Goal: Task Accomplishment & Management: Use online tool/utility

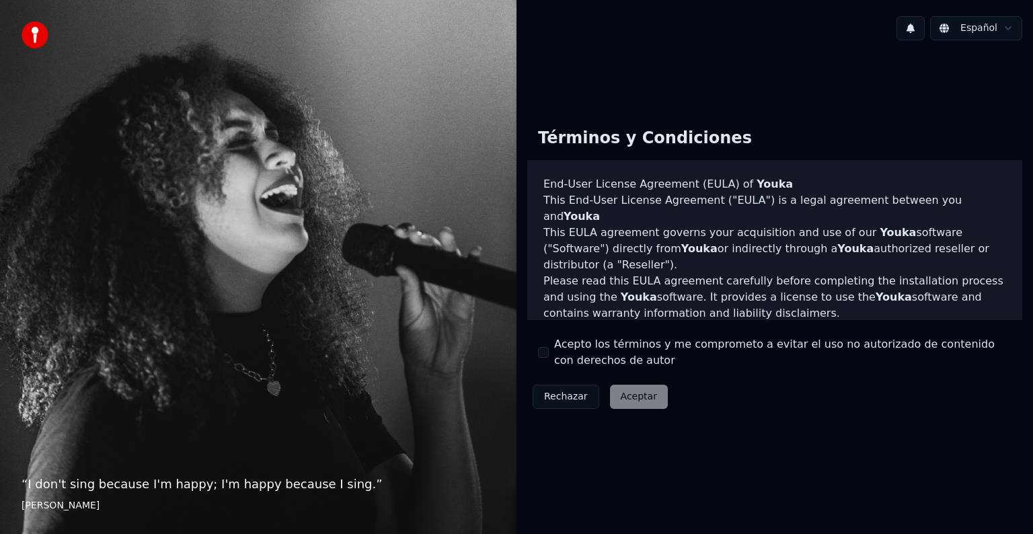
click at [641, 396] on div "Rechazar Aceptar" at bounding box center [601, 396] width 146 height 35
click at [482, 398] on div "“ I don't sing because I'm happy; I'm happy because I sing. ” William James" at bounding box center [258, 267] width 517 height 534
click at [870, 89] on div "Términos y Condiciones End-User License Agreement (EULA) of Youka This End-User…" at bounding box center [775, 265] width 517 height 429
click at [628, 401] on div "Rechazar Aceptar" at bounding box center [601, 396] width 146 height 35
click at [540, 350] on button "Acepto los términos y me comprometo a evitar el uso no autorizado de contenido …" at bounding box center [543, 352] width 11 height 11
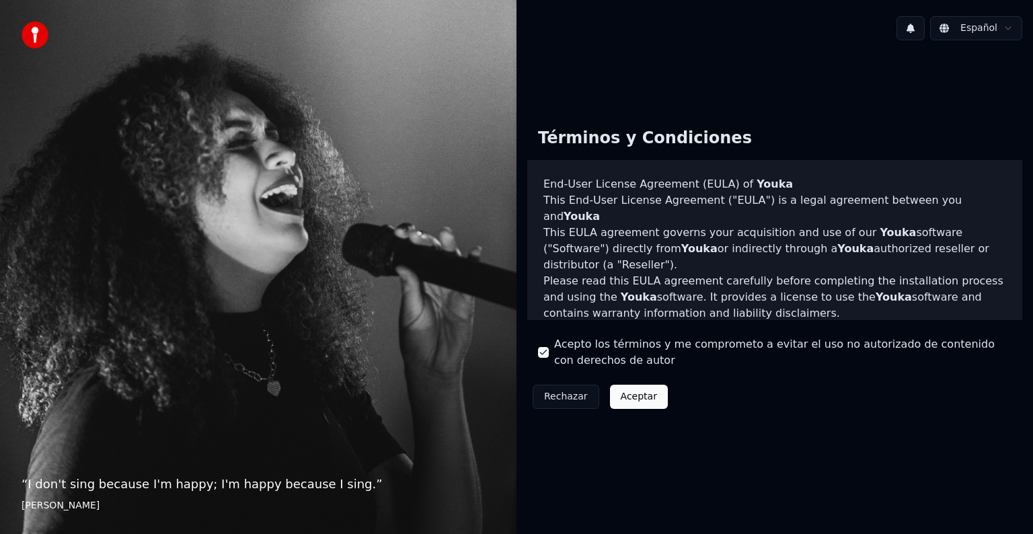
click at [641, 398] on button "Aceptar" at bounding box center [639, 397] width 58 height 24
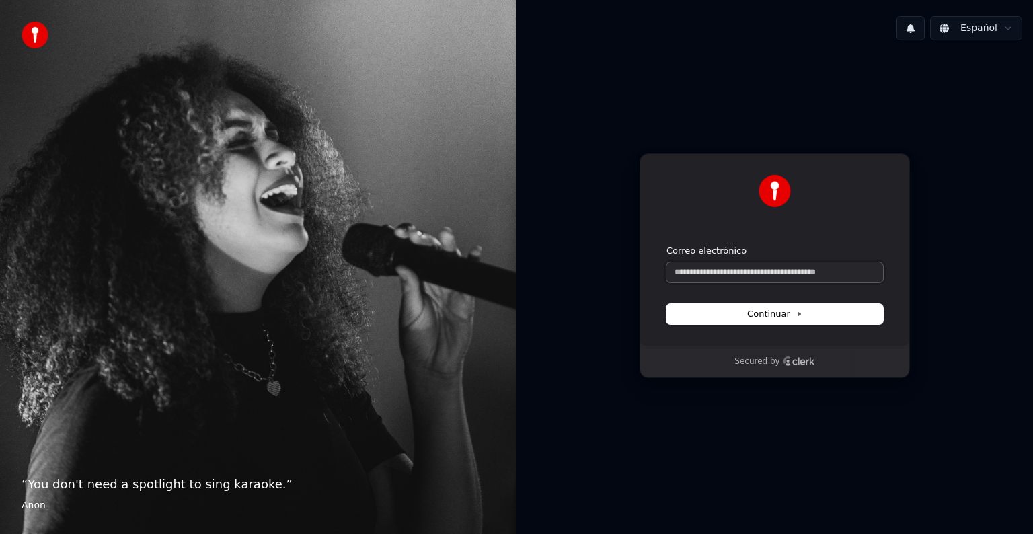
click at [727, 275] on input "Correo electrónico" at bounding box center [775, 272] width 217 height 20
type input "*"
click at [762, 316] on span "Continuar" at bounding box center [775, 314] width 55 height 12
type input "**********"
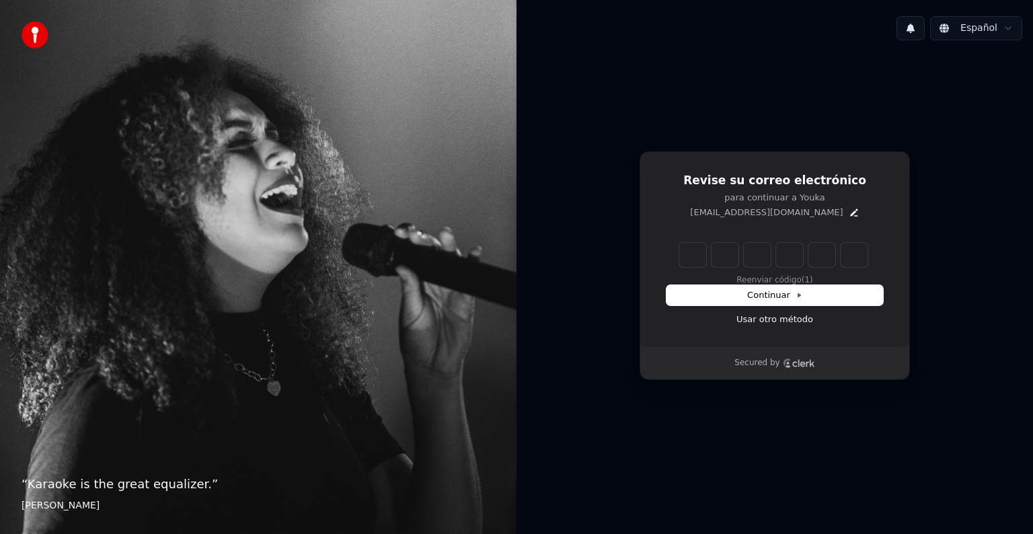
type input "*"
type input "**"
type input "*"
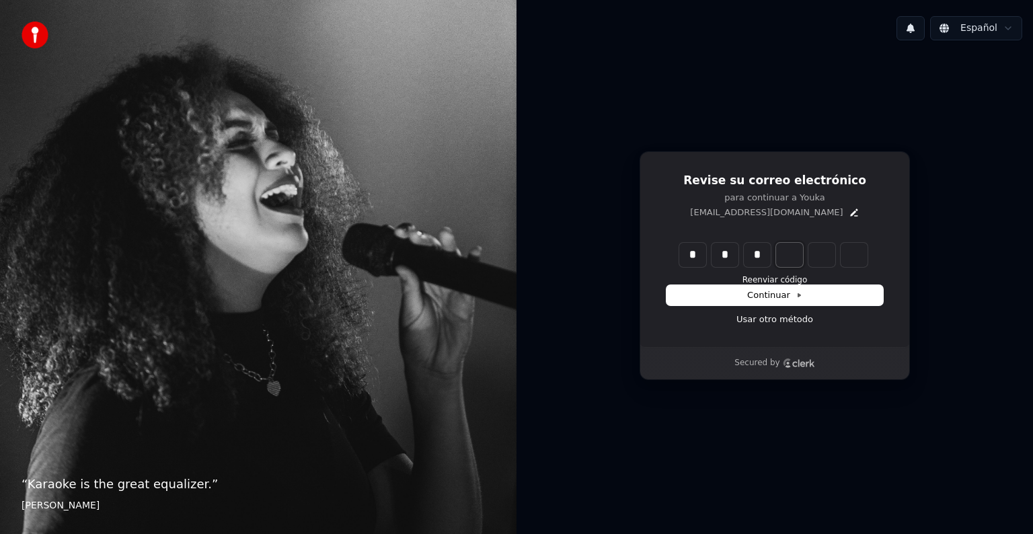
type input "***"
type input "*"
type input "****"
type input "*"
type input "******"
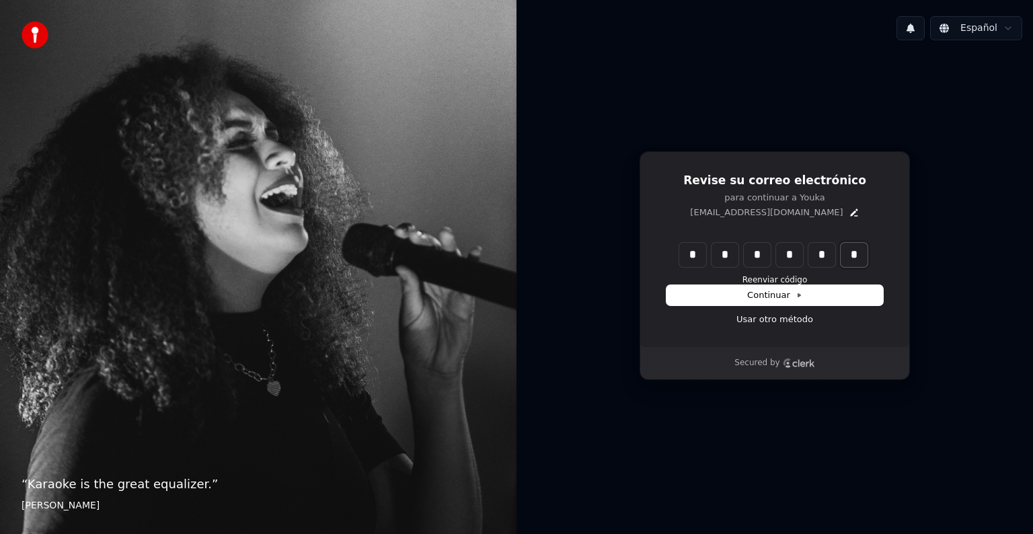
type input "*"
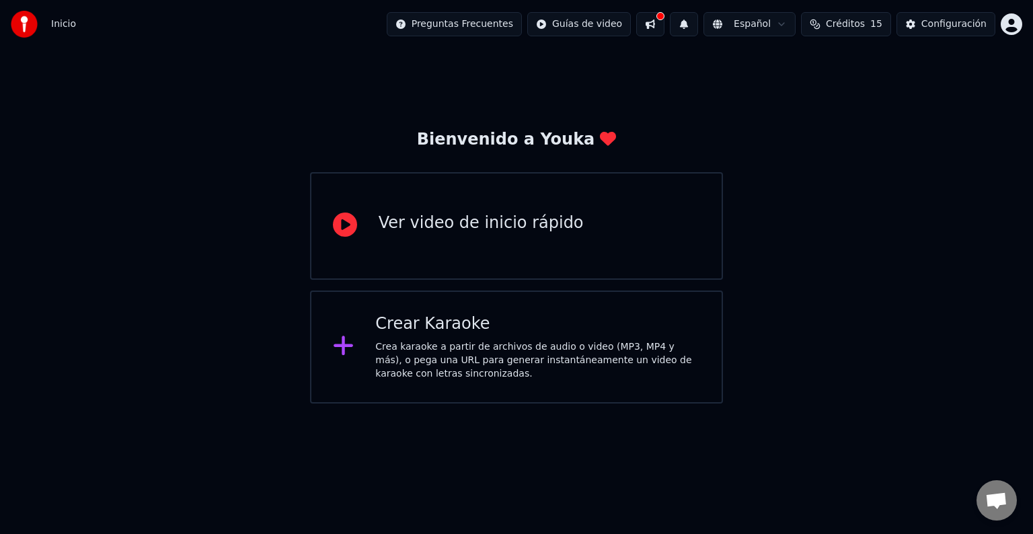
click at [424, 347] on div "Crea karaoke a partir de archivos de audio o video (MP3, MP4 y más), o pega una…" at bounding box center [537, 360] width 325 height 40
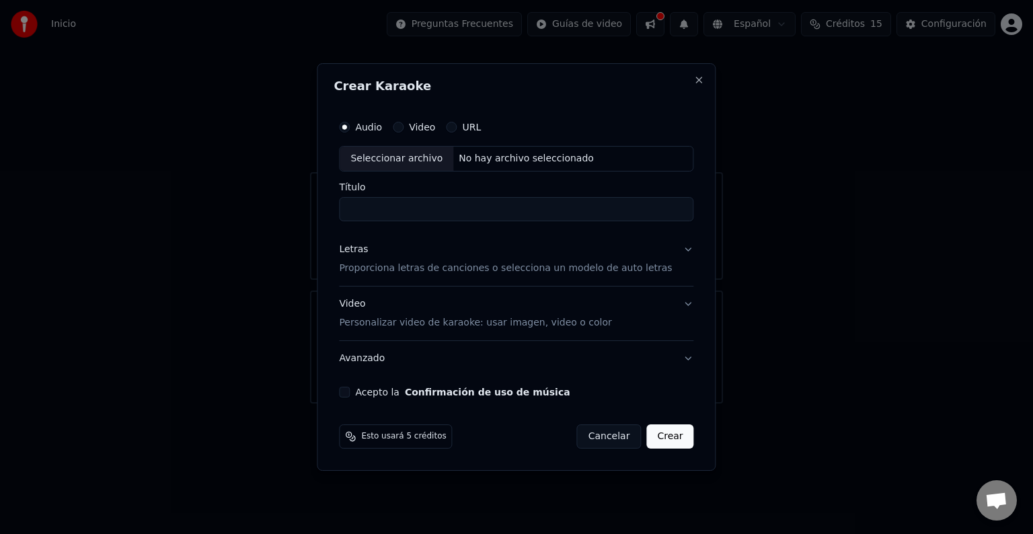
click at [429, 126] on label "Video" at bounding box center [422, 126] width 26 height 9
click at [404, 126] on button "Video" at bounding box center [398, 127] width 11 height 11
click at [511, 158] on div "No hay archivo seleccionado" at bounding box center [526, 158] width 146 height 13
click at [382, 126] on label "Audio" at bounding box center [368, 126] width 27 height 9
click at [350, 126] on button "Audio" at bounding box center [344, 127] width 11 height 11
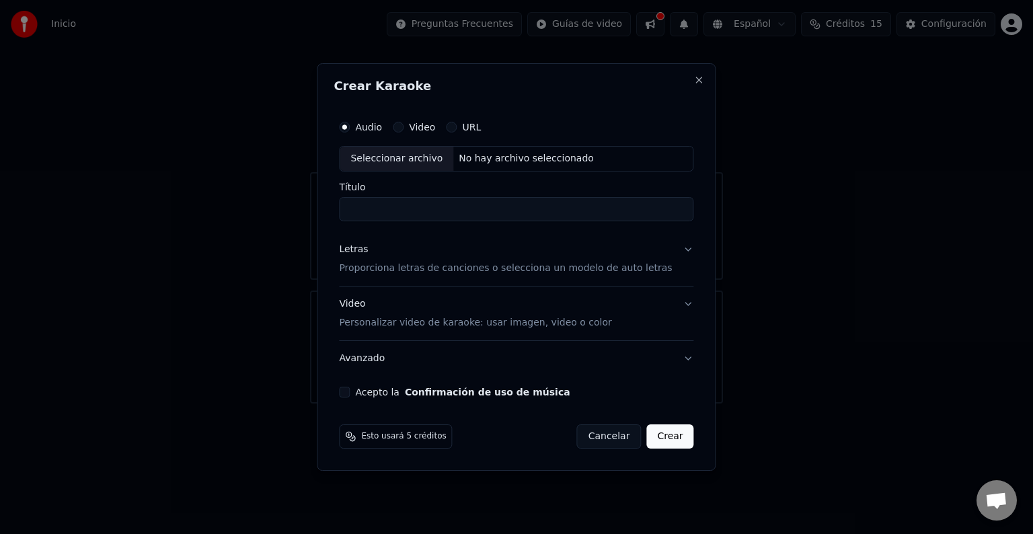
click at [505, 159] on div "No hay archivo seleccionado" at bounding box center [526, 158] width 146 height 13
type input "**********"
click at [675, 252] on button "Letras Proporciona letras de canciones o selecciona un modelo de auto letras" at bounding box center [516, 259] width 355 height 54
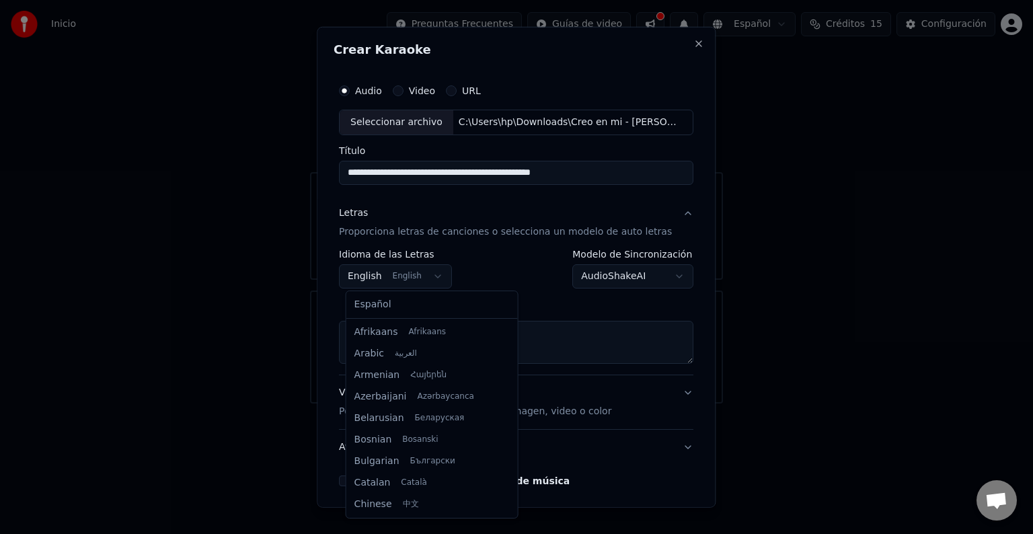
click at [441, 278] on body "**********" at bounding box center [516, 202] width 1033 height 404
select select "**"
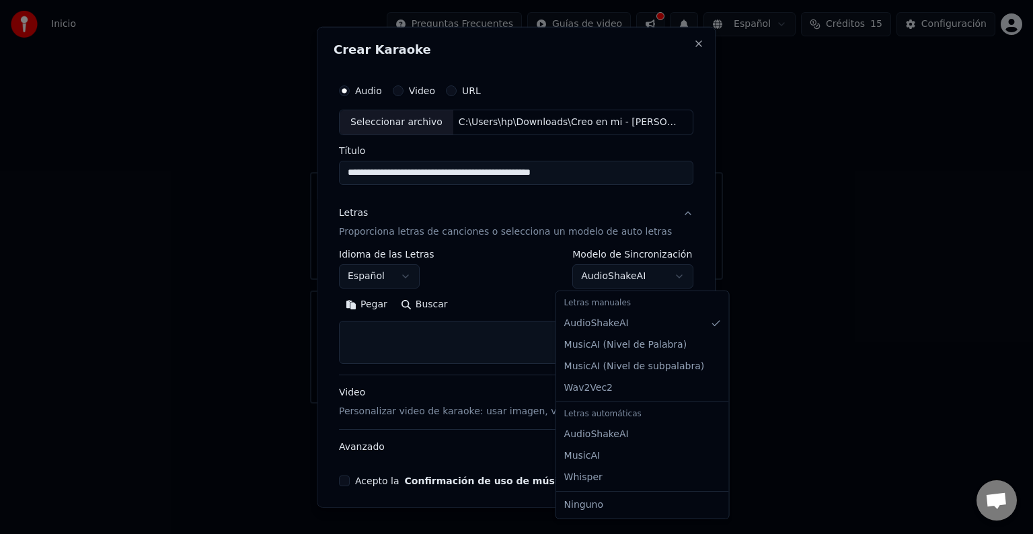
click at [657, 278] on body "**********" at bounding box center [516, 202] width 1033 height 404
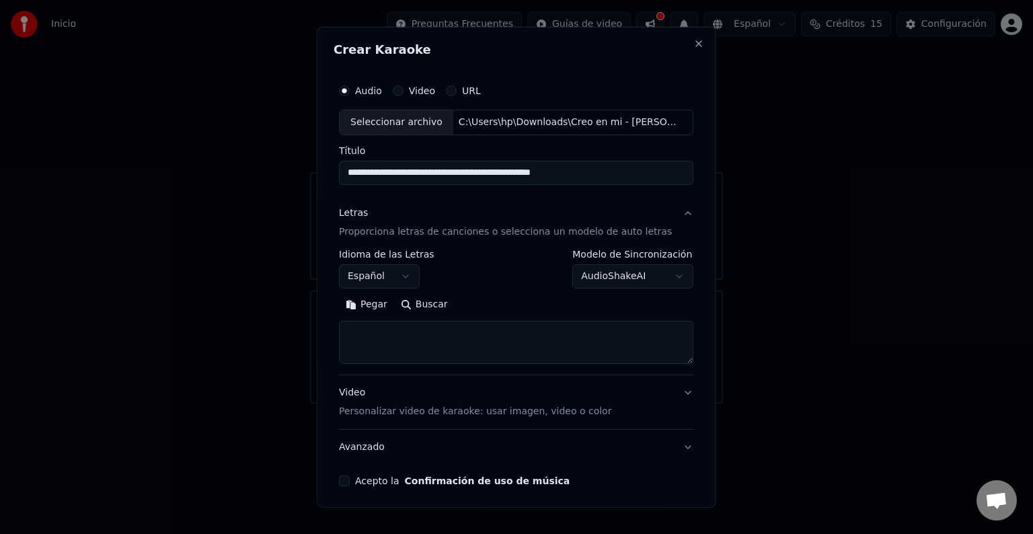
click at [657, 278] on body "**********" at bounding box center [516, 202] width 1033 height 404
click at [390, 342] on textarea at bounding box center [516, 342] width 355 height 43
click at [350, 481] on button "Acepto la Confirmación de uso de música" at bounding box center [344, 481] width 11 height 11
click at [390, 346] on textarea at bounding box center [516, 342] width 355 height 43
click at [379, 348] on textarea at bounding box center [516, 342] width 355 height 43
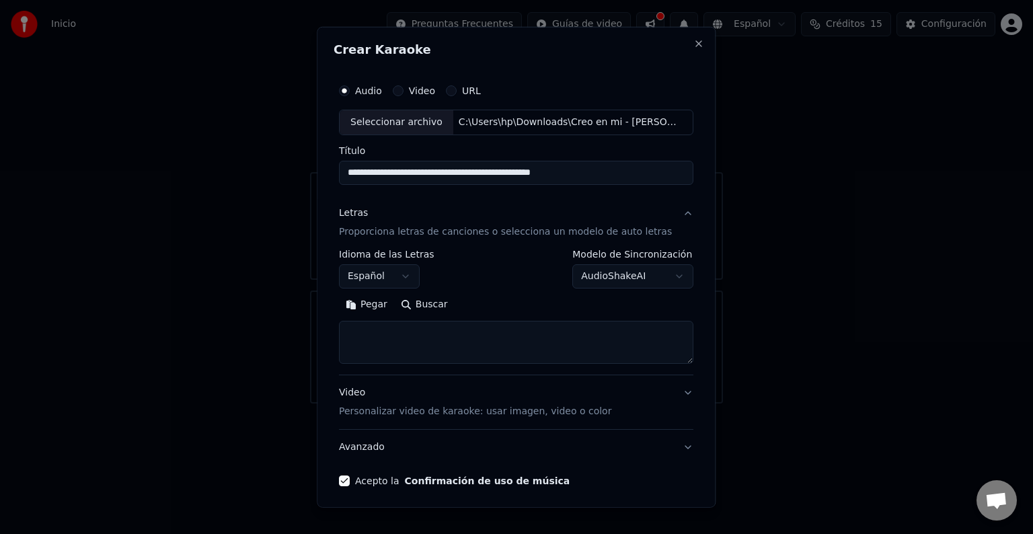
paste textarea "**********"
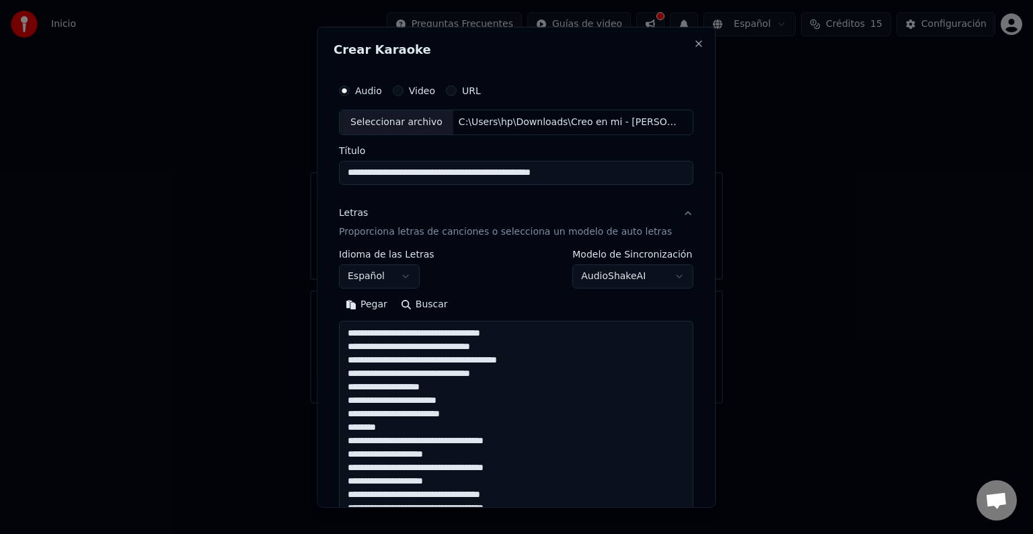
scroll to position [420, 0]
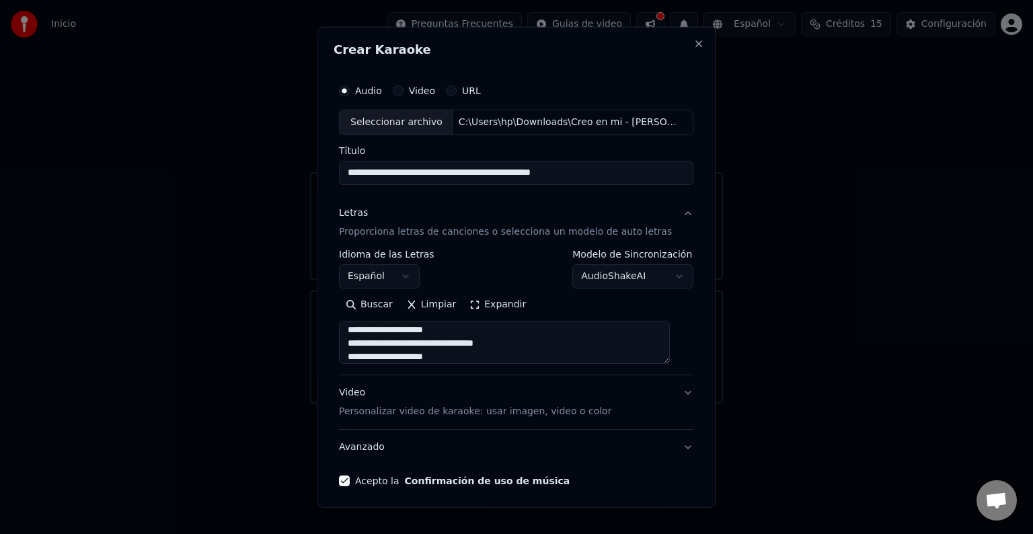
click at [428, 343] on textarea at bounding box center [504, 342] width 331 height 43
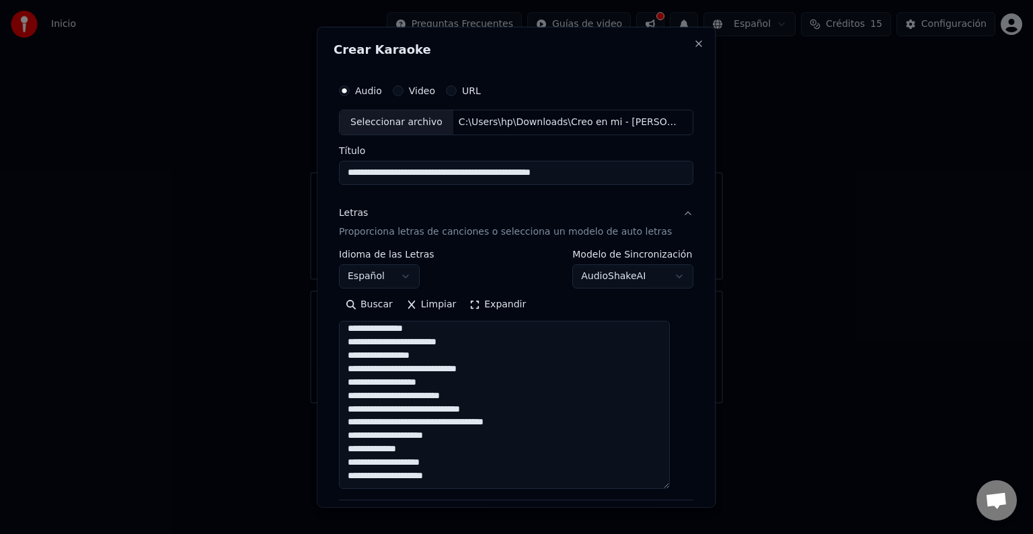
scroll to position [314, 0]
drag, startPoint x: 673, startPoint y: 362, endPoint x: 687, endPoint y: 487, distance: 125.9
click at [687, 487] on div "**********" at bounding box center [516, 267] width 399 height 481
click at [426, 421] on textarea "**********" at bounding box center [504, 405] width 331 height 168
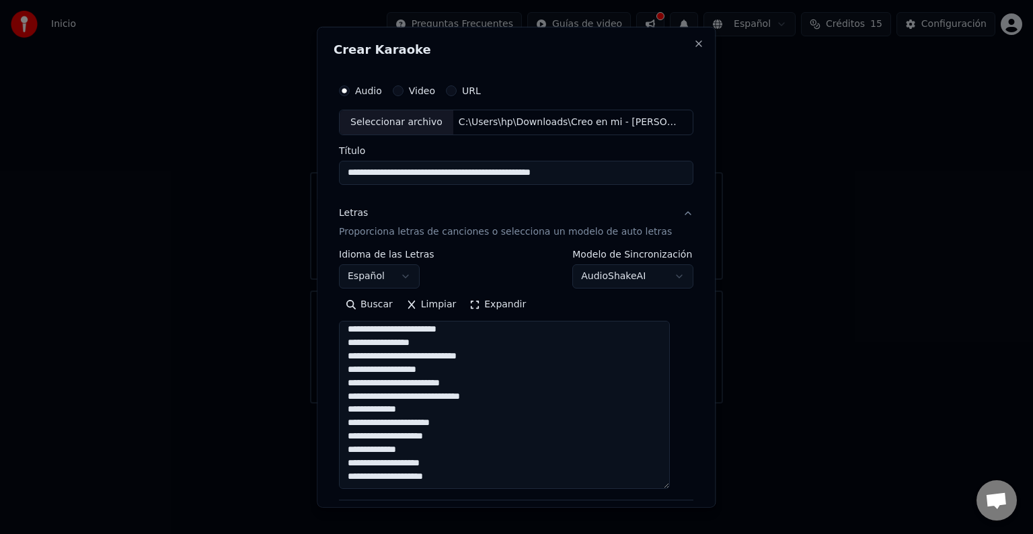
click at [429, 397] on textarea "**********" at bounding box center [504, 405] width 331 height 168
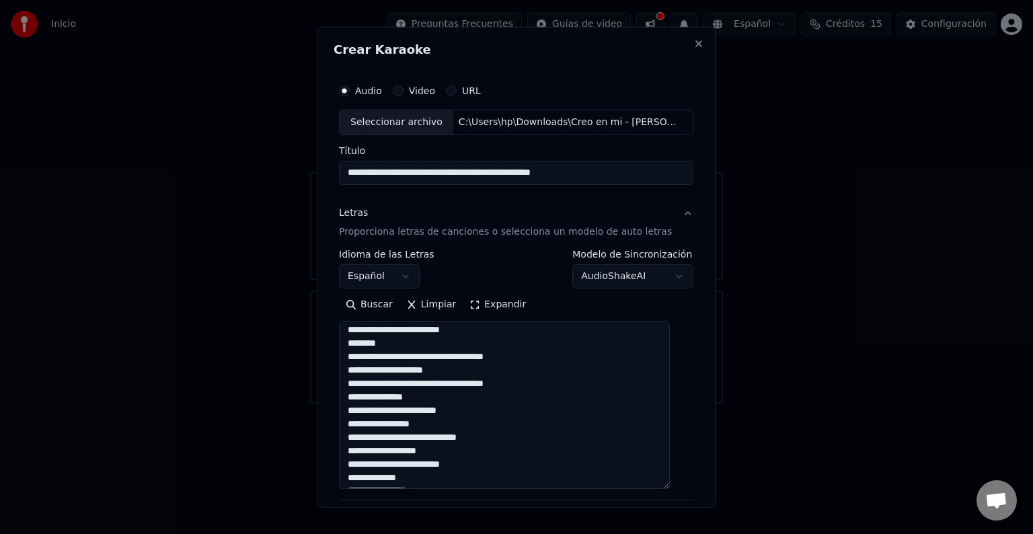
scroll to position [238, 0]
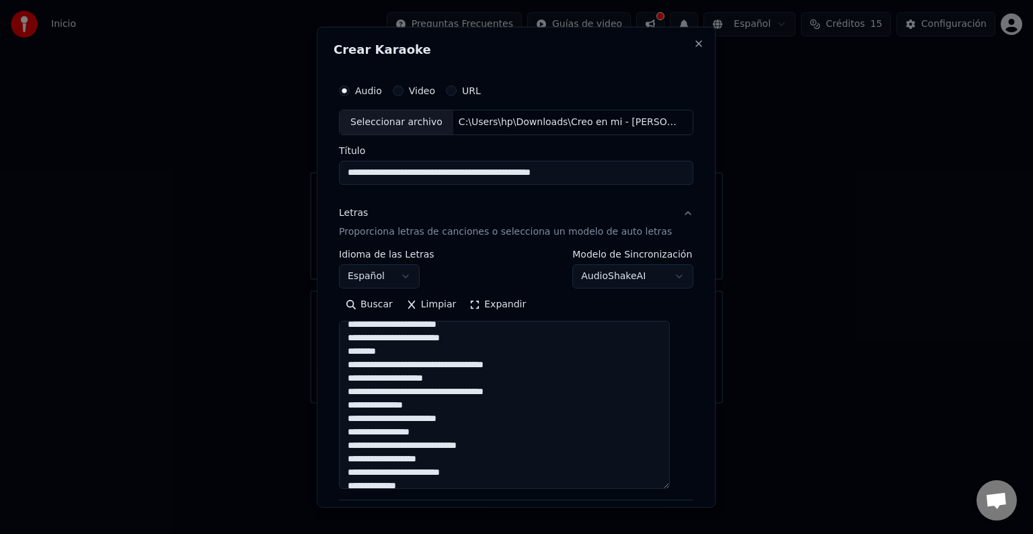
click at [428, 366] on textarea "**********" at bounding box center [504, 405] width 331 height 168
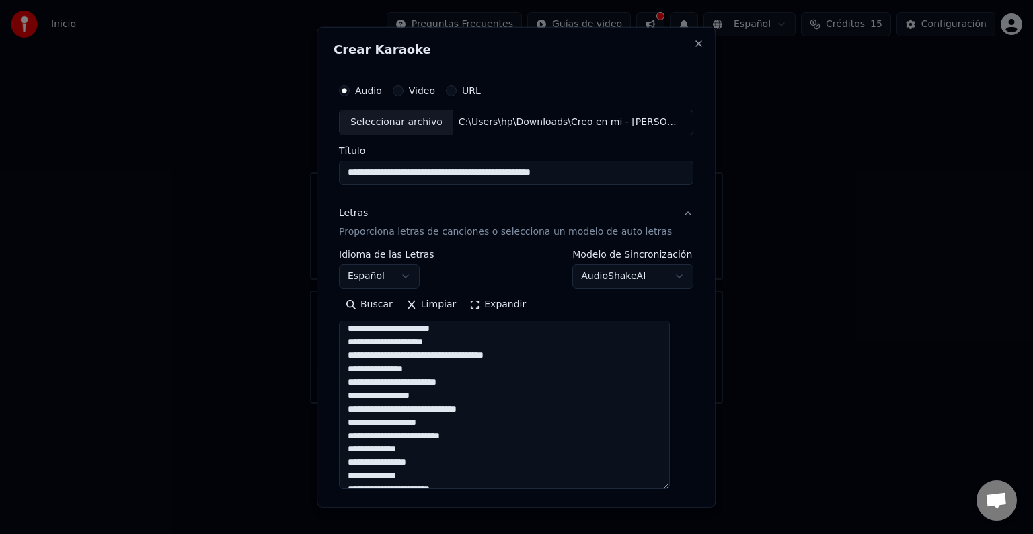
click at [429, 359] on textarea "**********" at bounding box center [504, 405] width 331 height 168
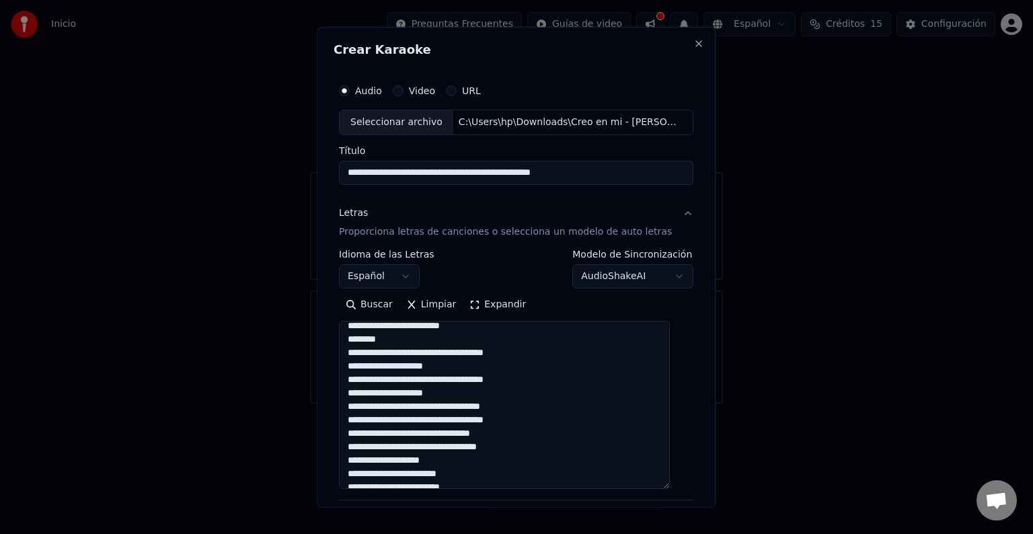
scroll to position [84, 0]
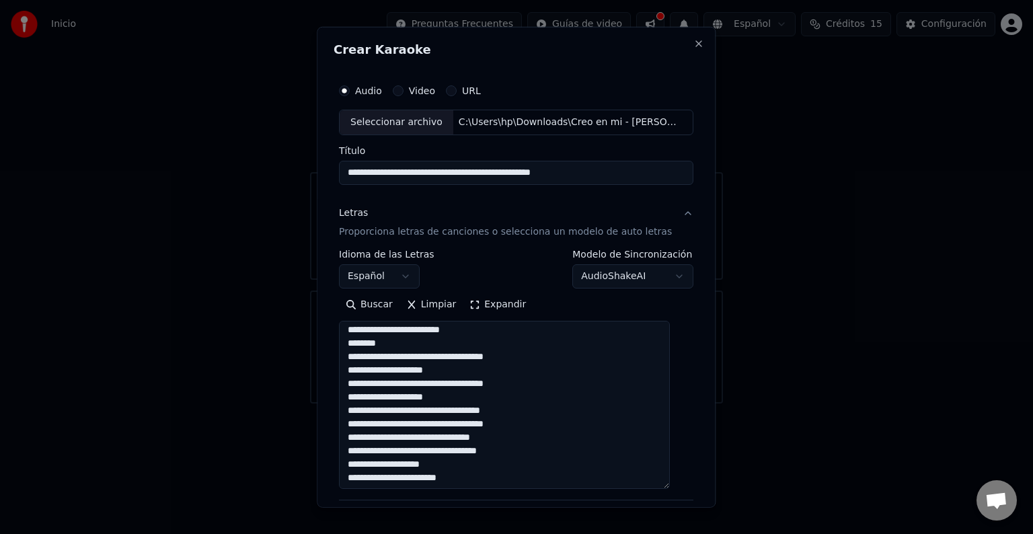
click at [426, 359] on textarea "**********" at bounding box center [504, 405] width 331 height 168
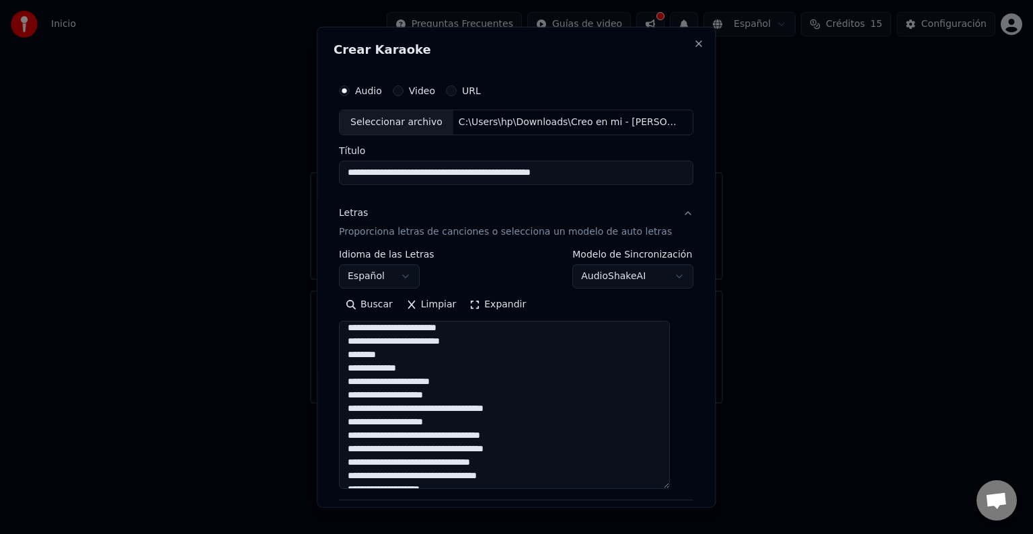
scroll to position [75, 0]
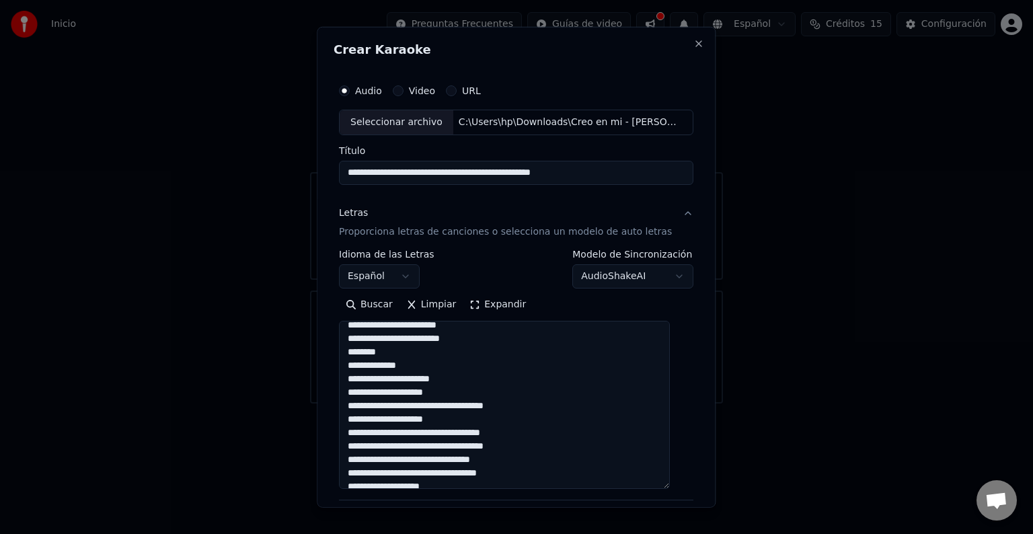
click at [428, 406] on textarea "**********" at bounding box center [504, 405] width 331 height 168
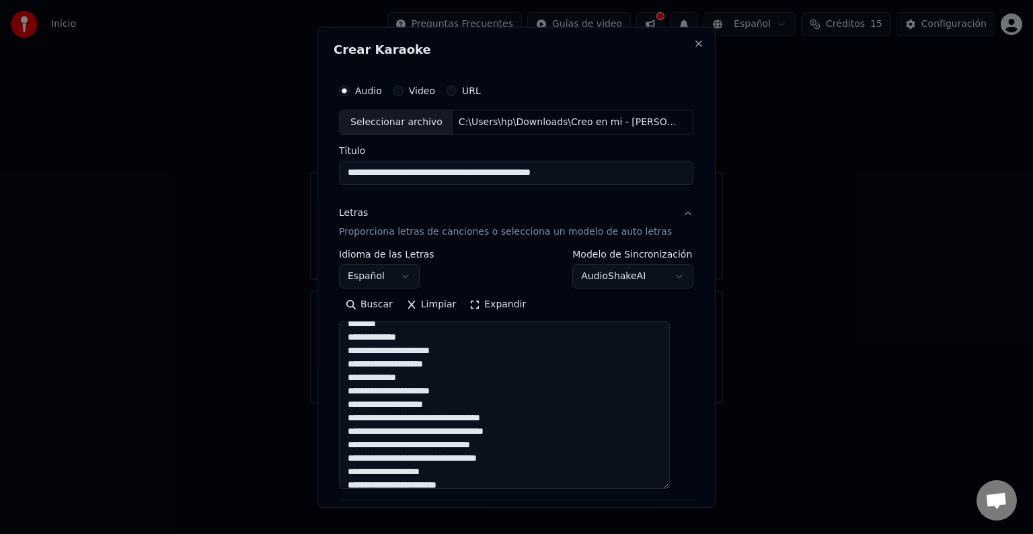
scroll to position [394, 0]
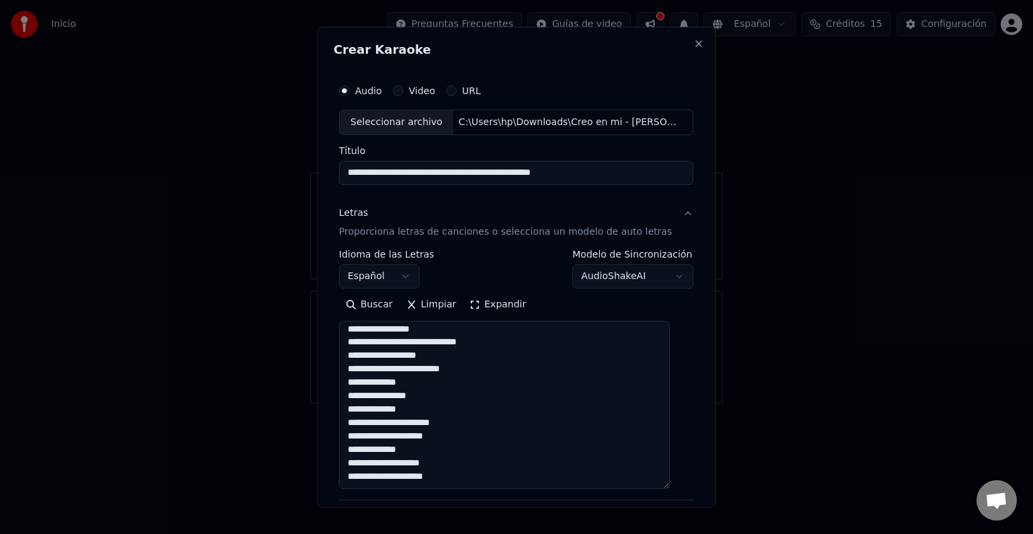
type textarea "**********"
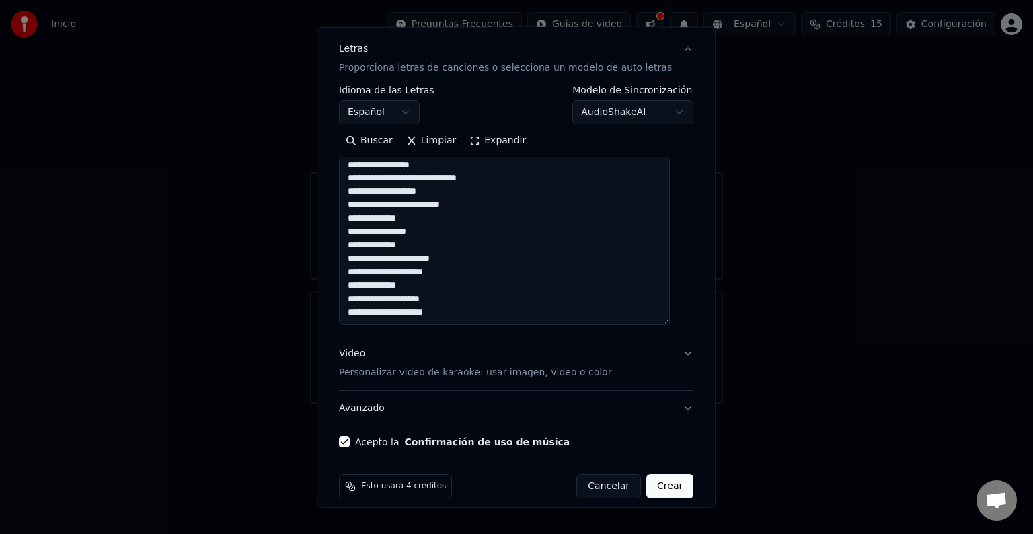
scroll to position [176, 0]
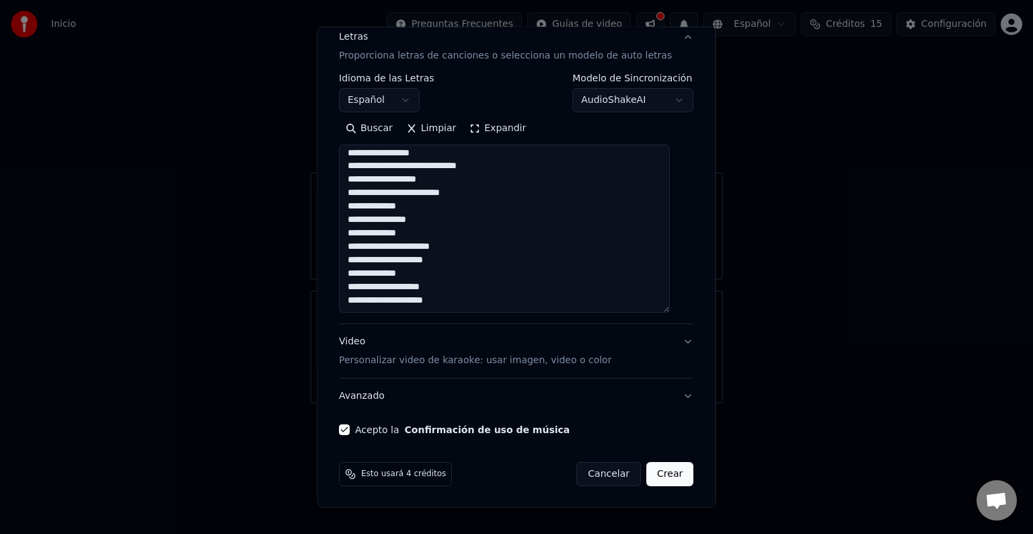
click at [369, 398] on button "Avanzado" at bounding box center [516, 396] width 355 height 35
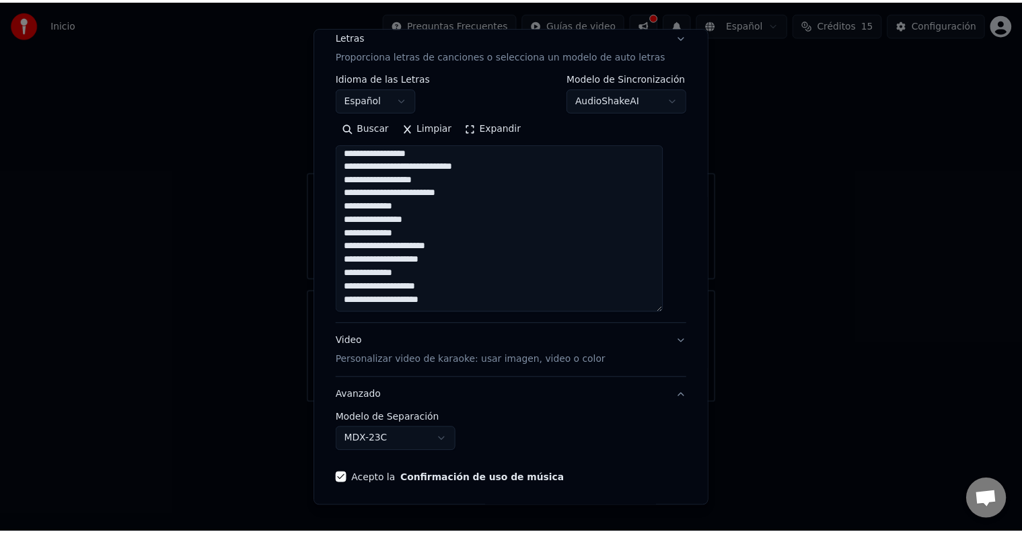
scroll to position [0, 0]
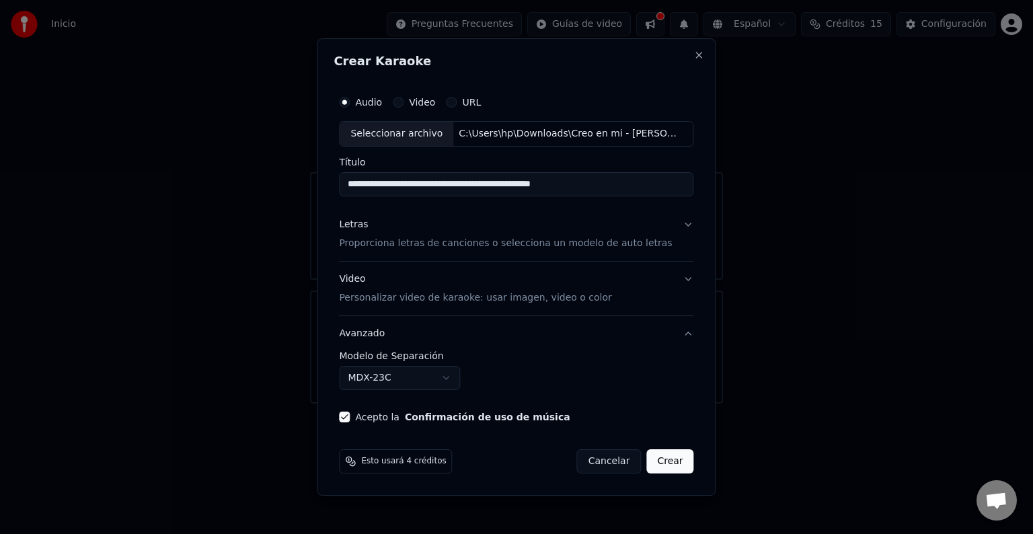
click at [662, 461] on button "Crear" at bounding box center [670, 461] width 47 height 24
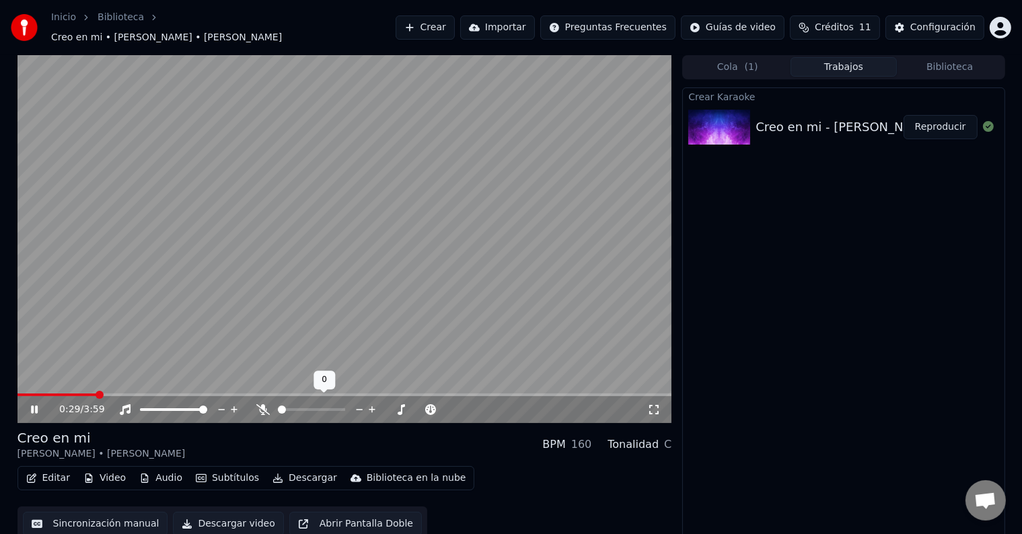
click at [261, 404] on icon at bounding box center [262, 409] width 13 height 11
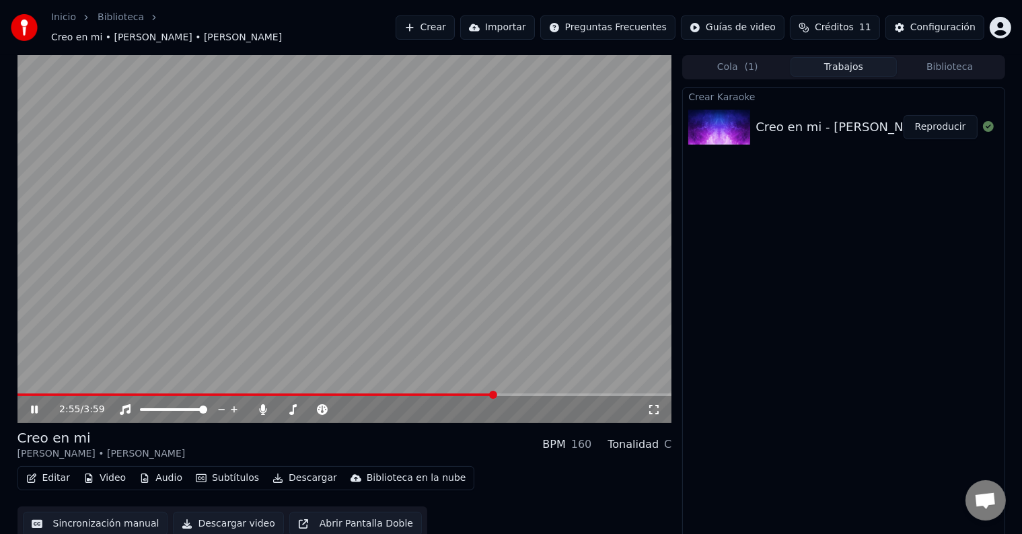
click at [495, 394] on span at bounding box center [344, 395] width 655 height 3
click at [32, 406] on icon at bounding box center [34, 410] width 7 height 8
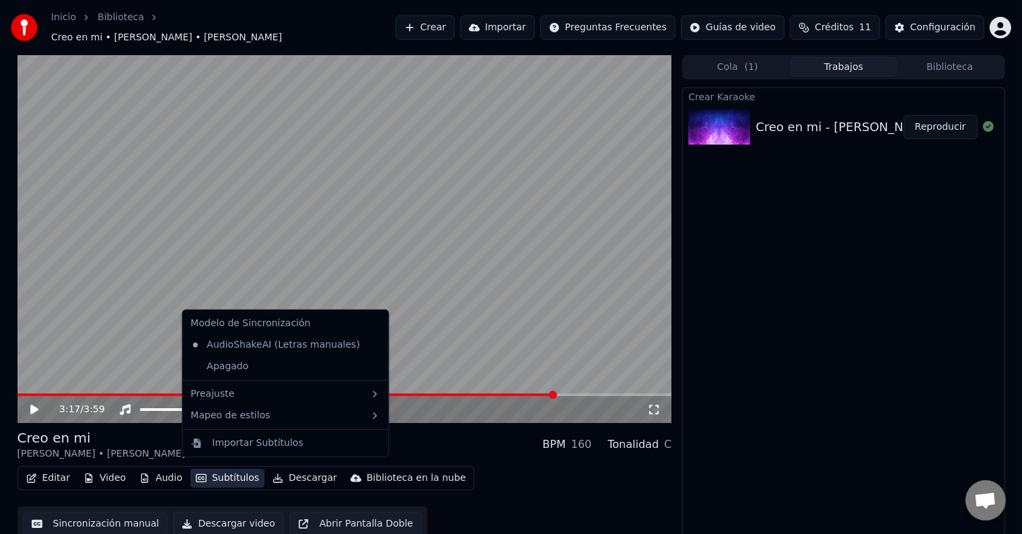
click at [214, 474] on button "Subtítulos" at bounding box center [227, 478] width 74 height 19
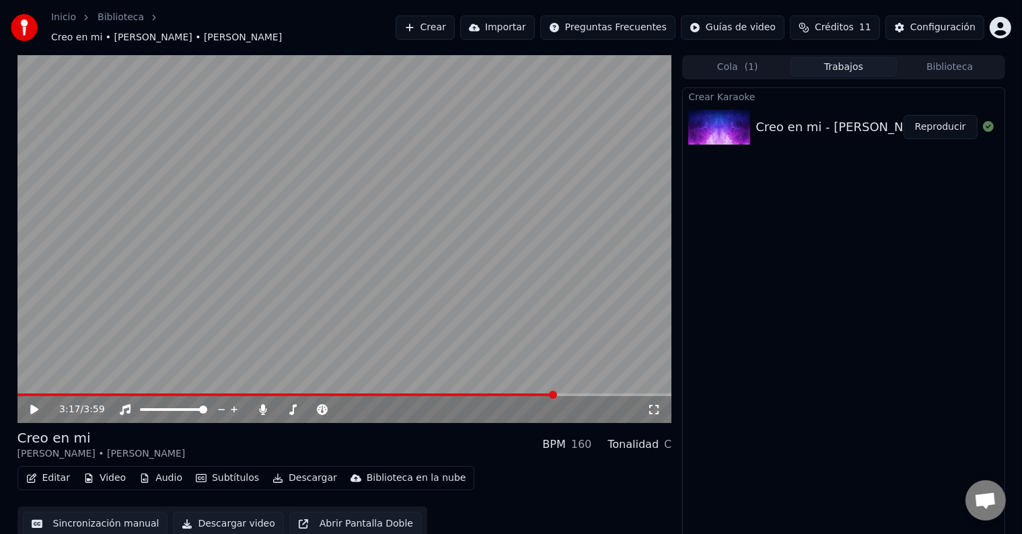
click at [530, 362] on video at bounding box center [344, 239] width 655 height 368
click at [32, 406] on icon at bounding box center [34, 410] width 7 height 8
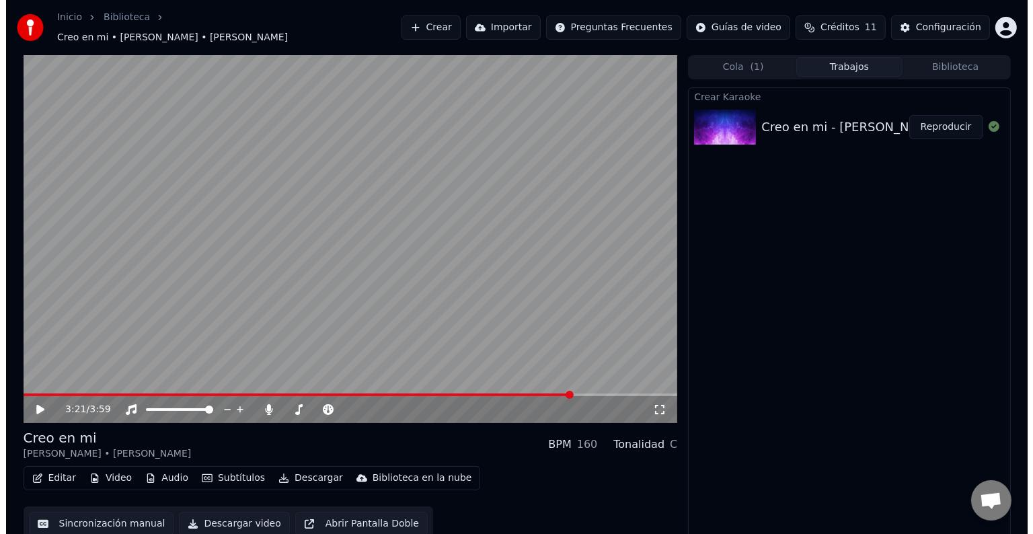
scroll to position [1, 0]
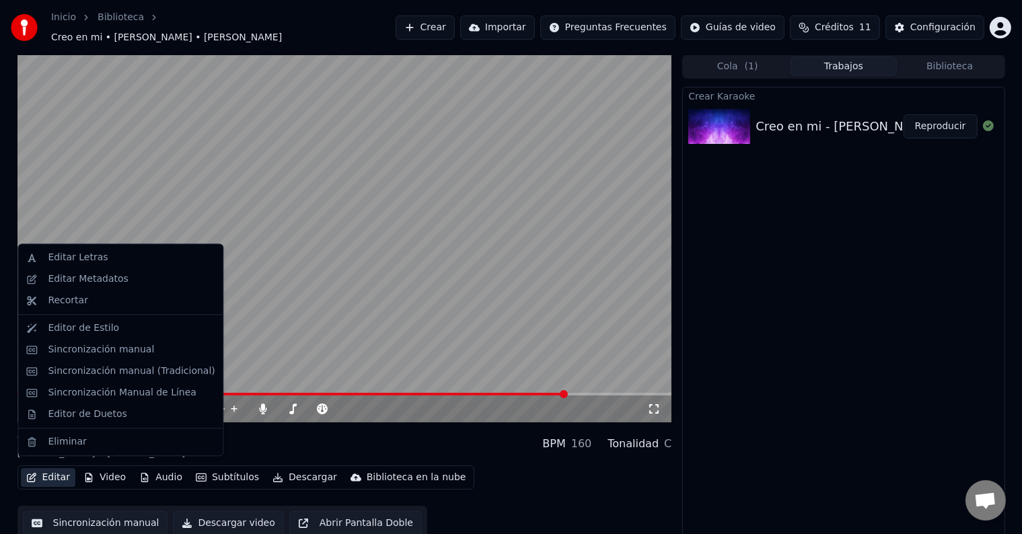
click at [58, 470] on button "Editar" at bounding box center [48, 477] width 55 height 19
click at [97, 256] on div "Editar Letras" at bounding box center [78, 257] width 60 height 13
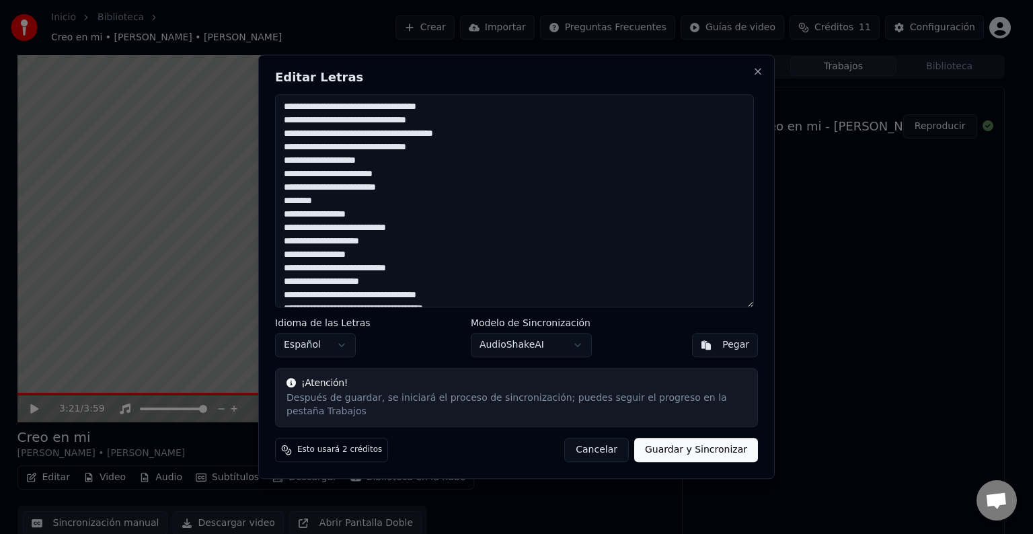
click at [415, 116] on textarea at bounding box center [514, 200] width 479 height 213
type textarea "**********"
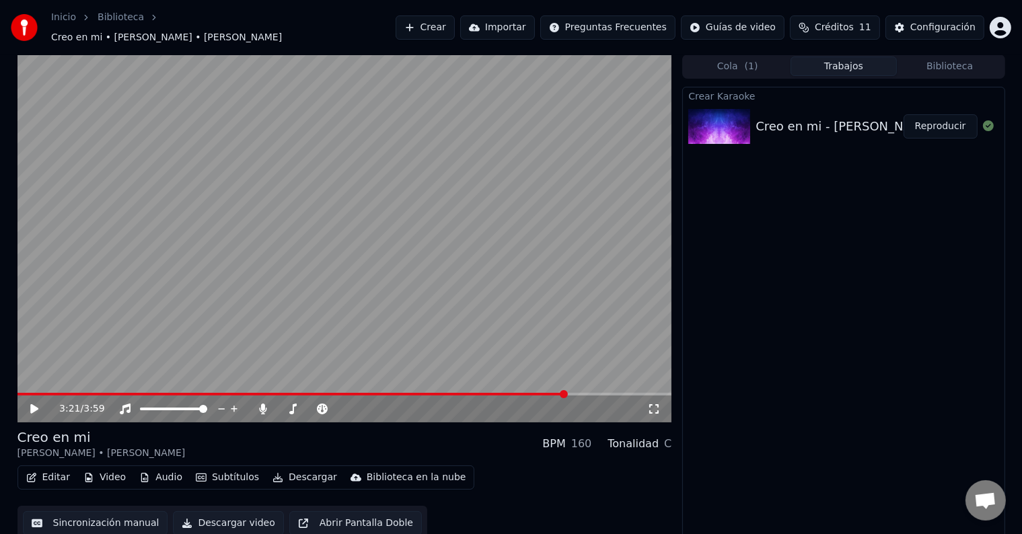
click at [33, 404] on icon at bounding box center [34, 408] width 8 height 9
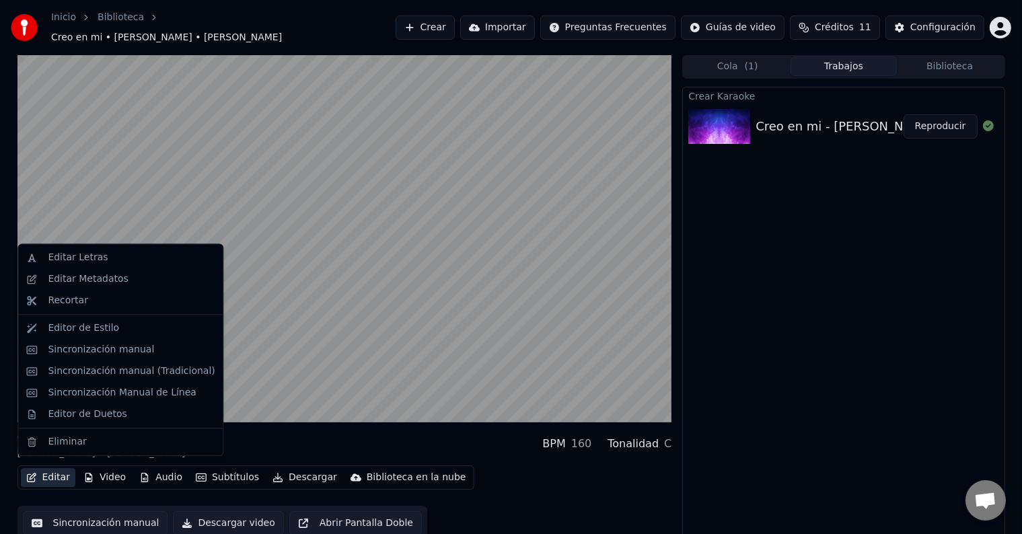
click at [54, 471] on button "Editar" at bounding box center [48, 477] width 55 height 19
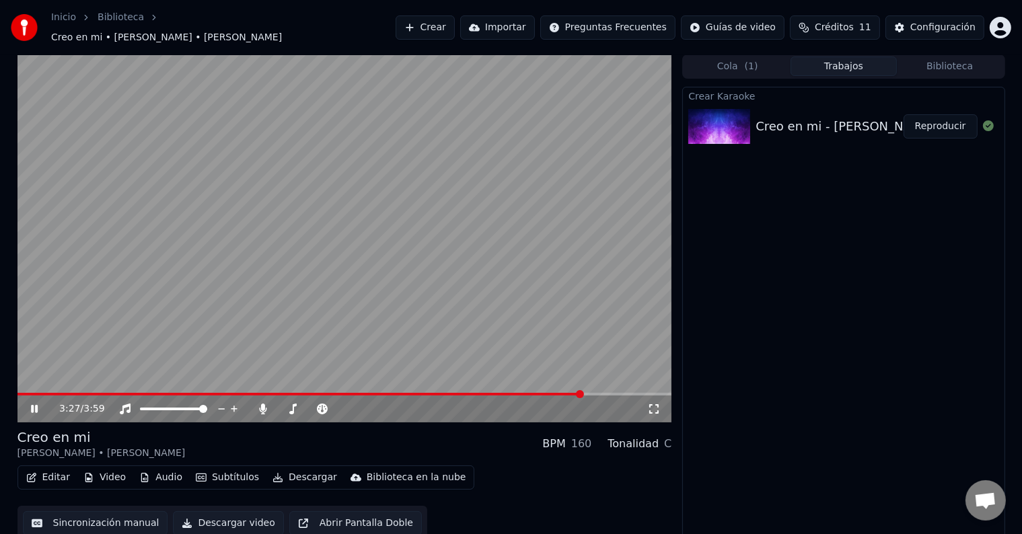
click at [298, 246] on video at bounding box center [344, 239] width 655 height 368
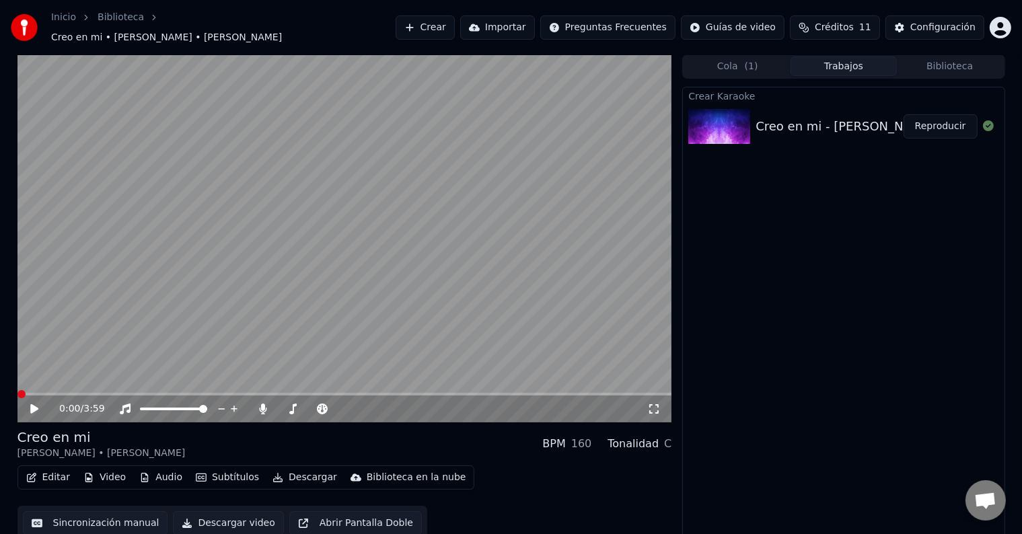
click at [17, 393] on span at bounding box center [17, 394] width 0 height 3
click at [32, 402] on div "0:00 / 3:59" at bounding box center [345, 408] width 644 height 13
click at [32, 404] on icon at bounding box center [44, 409] width 32 height 11
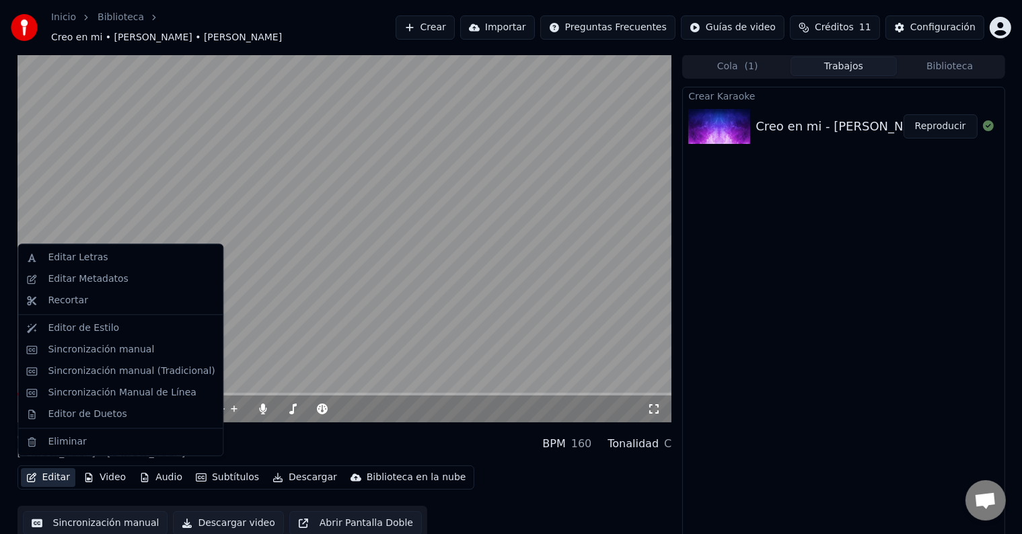
click at [52, 470] on button "Editar" at bounding box center [48, 477] width 55 height 19
click at [86, 256] on div "Editar Letras" at bounding box center [78, 257] width 60 height 13
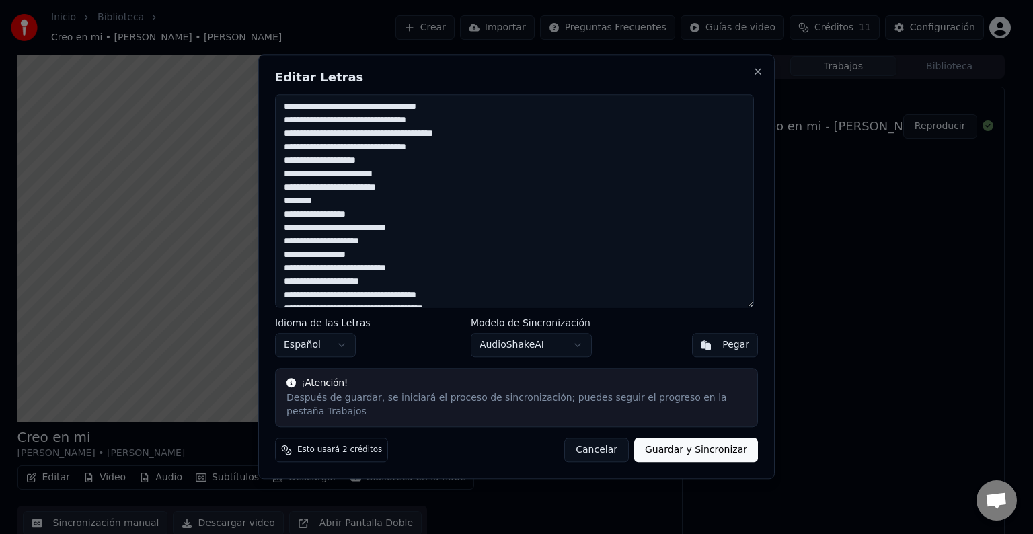
click at [420, 116] on textarea at bounding box center [514, 200] width 479 height 213
click at [370, 154] on textarea at bounding box center [514, 200] width 479 height 213
click at [296, 194] on textarea at bounding box center [514, 200] width 479 height 213
click at [347, 210] on textarea at bounding box center [514, 200] width 479 height 213
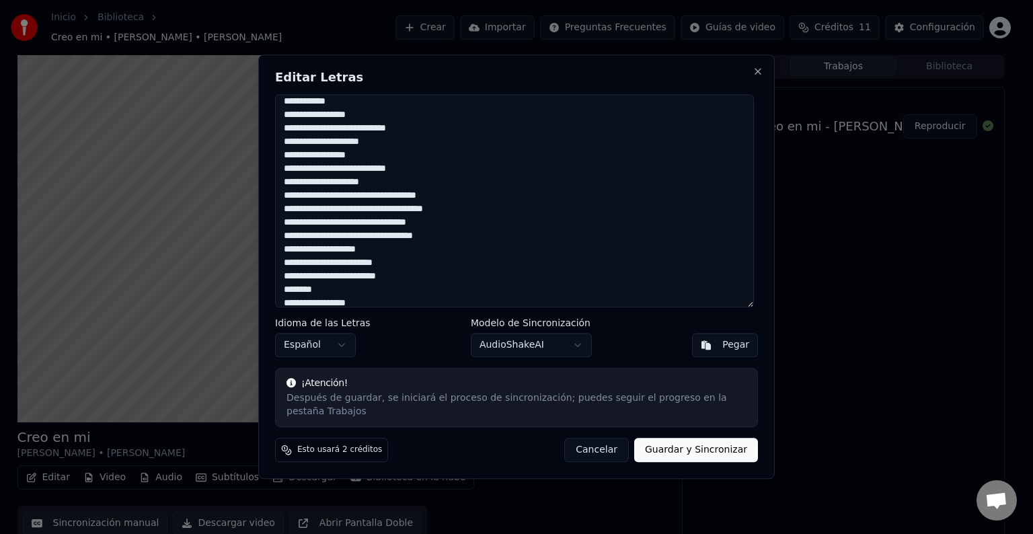
scroll to position [108, 0]
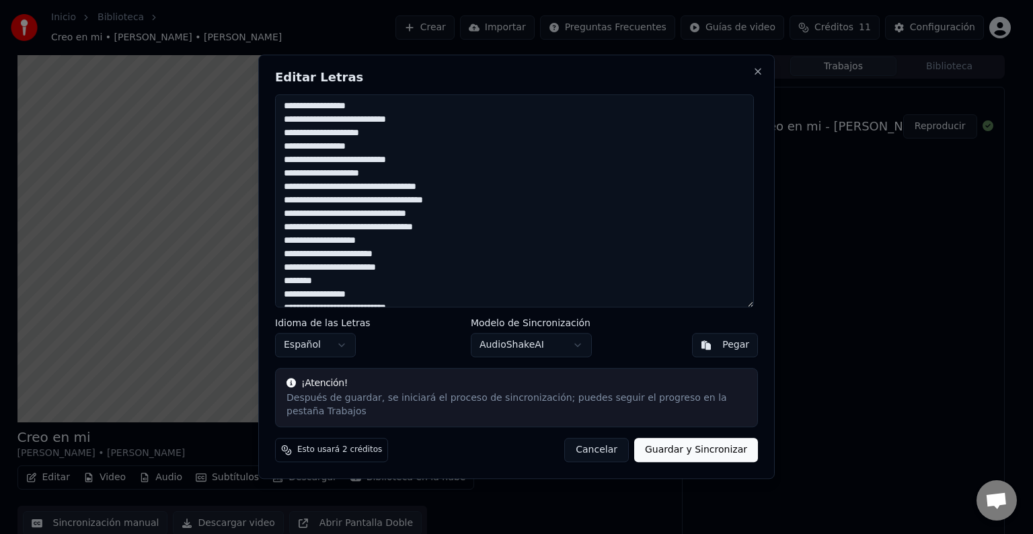
click at [425, 129] on textarea at bounding box center [514, 200] width 479 height 213
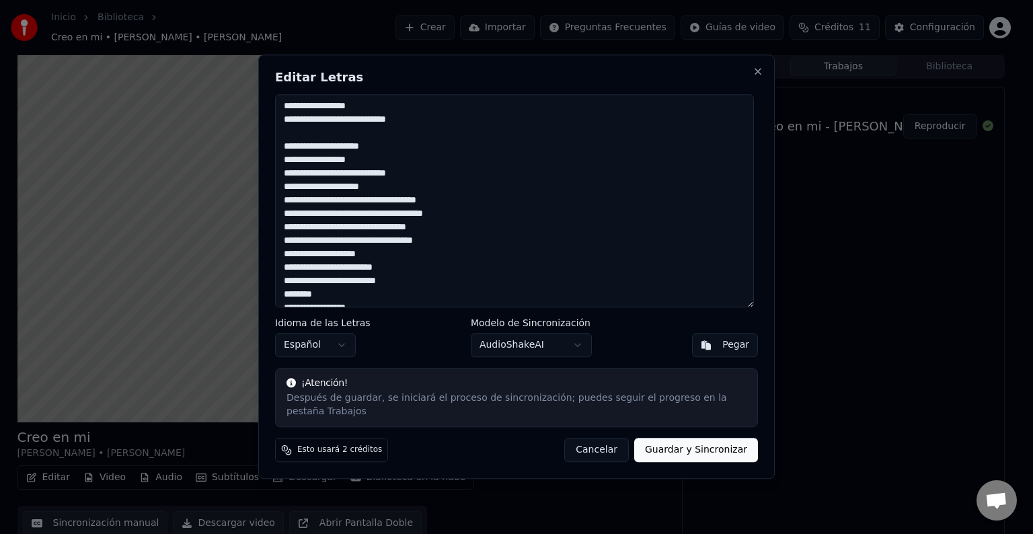
scroll to position [139, 0]
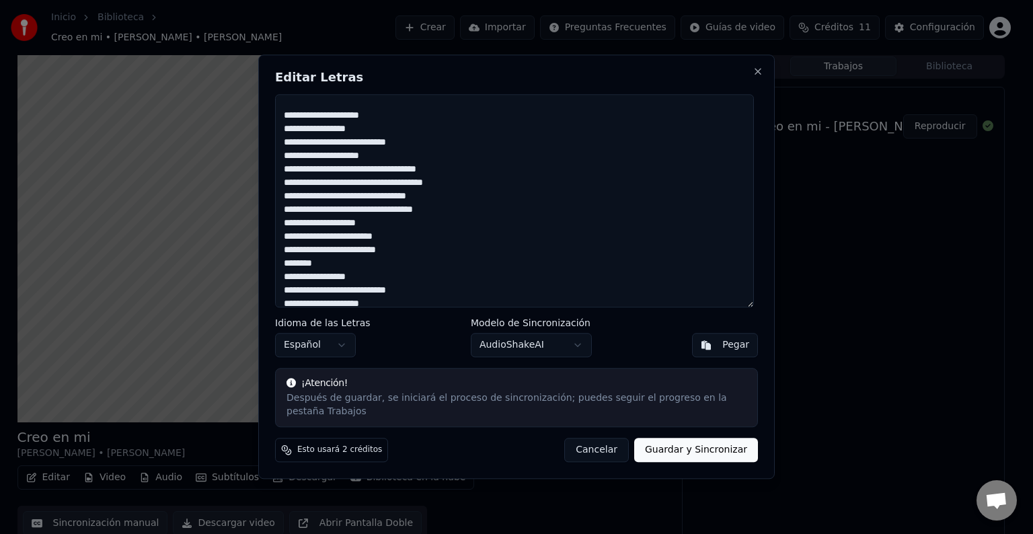
click at [434, 155] on textarea at bounding box center [514, 200] width 479 height 213
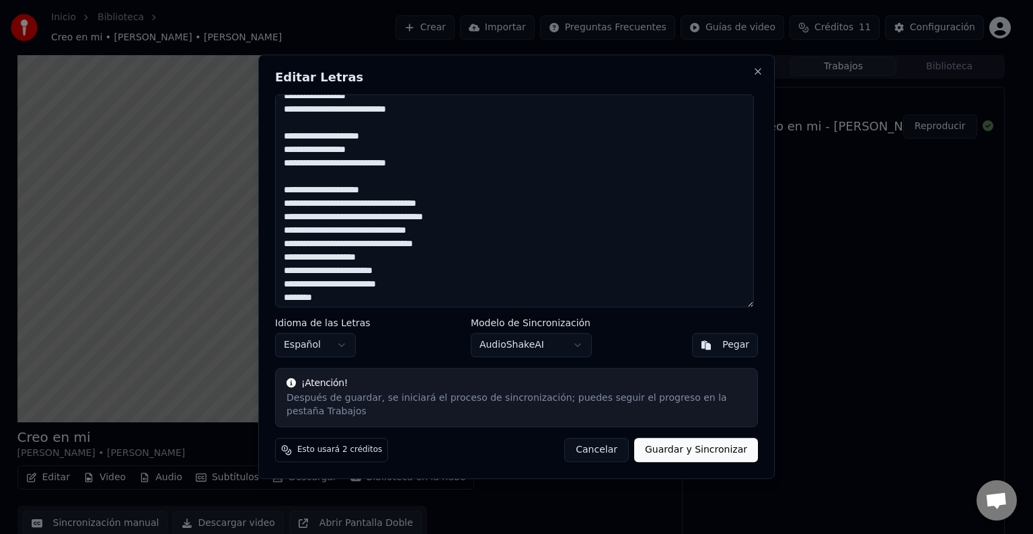
scroll to position [102, 0]
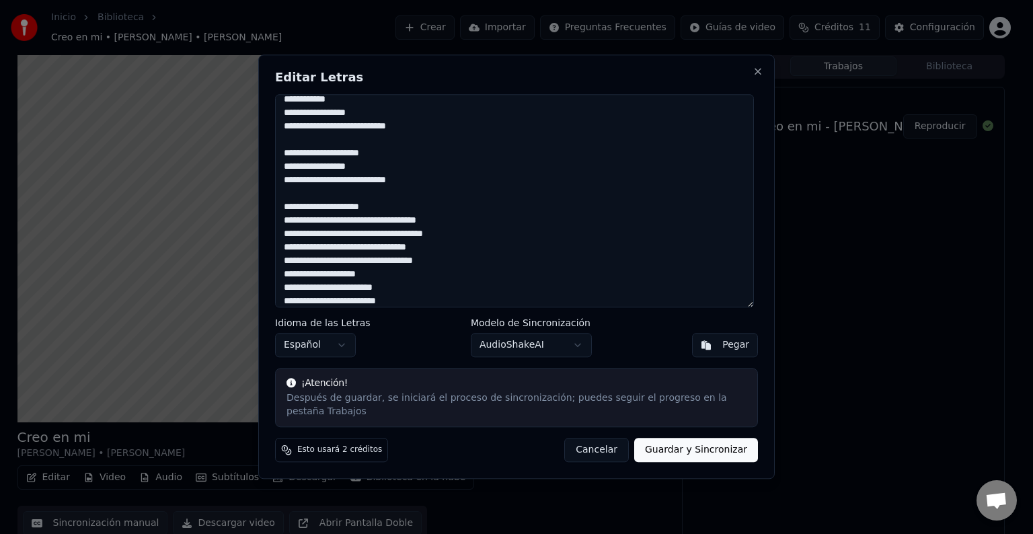
click at [421, 188] on textarea at bounding box center [514, 200] width 479 height 213
click at [392, 199] on textarea at bounding box center [514, 200] width 479 height 213
click at [420, 186] on textarea at bounding box center [514, 200] width 479 height 213
click at [392, 199] on textarea at bounding box center [514, 200] width 479 height 213
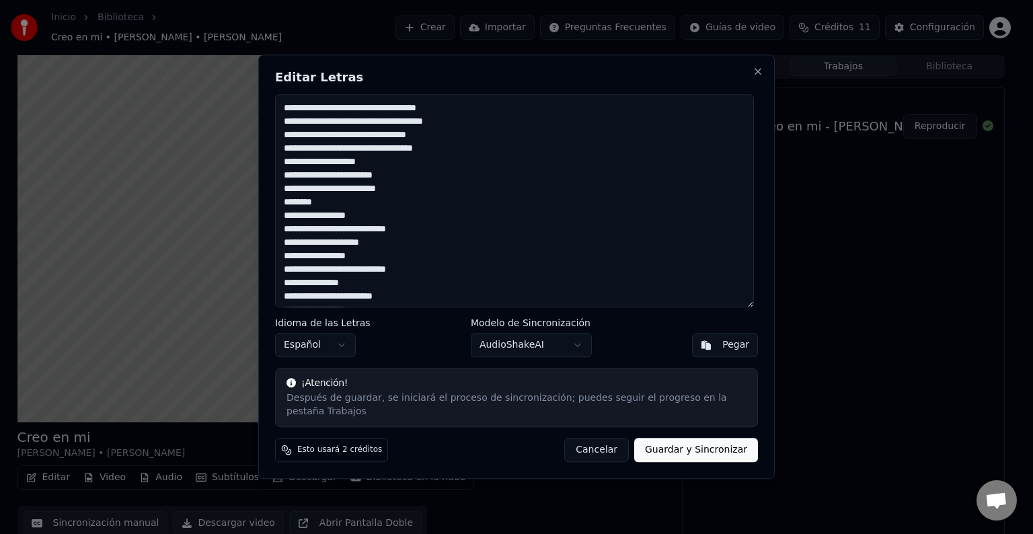
scroll to position [215, 0]
click at [307, 124] on textarea at bounding box center [514, 200] width 479 height 213
click at [456, 155] on textarea at bounding box center [514, 200] width 479 height 213
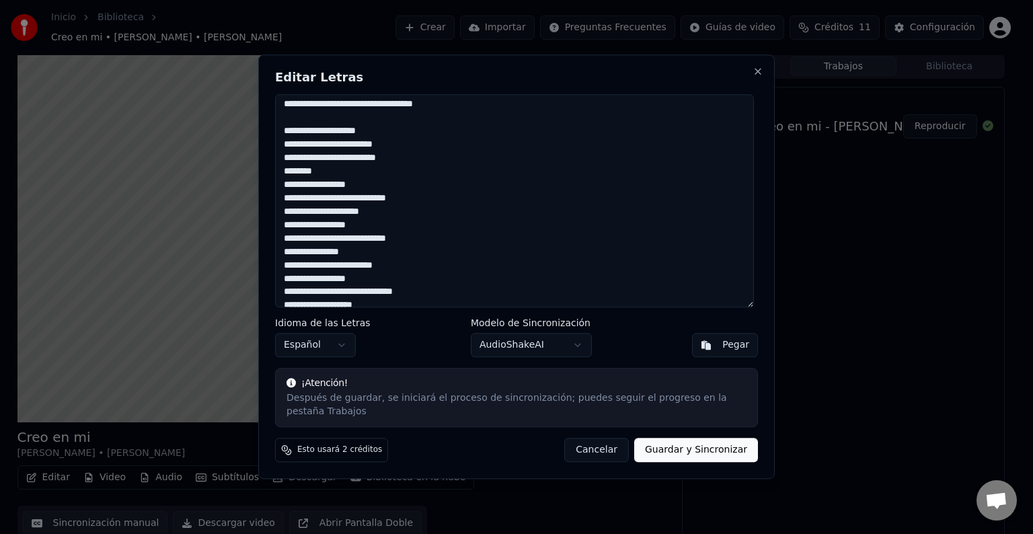
scroll to position [271, 0]
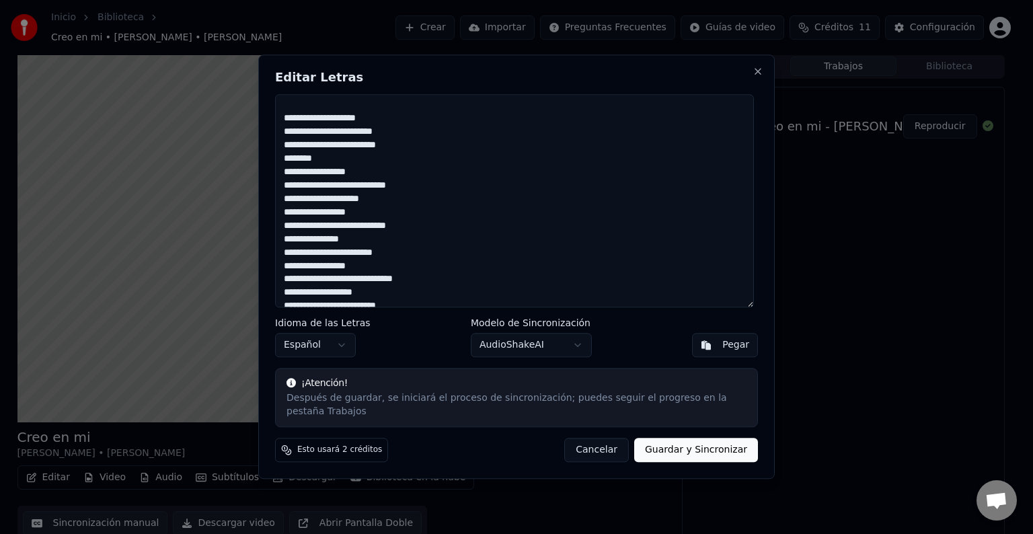
click at [295, 153] on textarea at bounding box center [514, 200] width 479 height 213
click at [332, 161] on textarea at bounding box center [514, 200] width 479 height 213
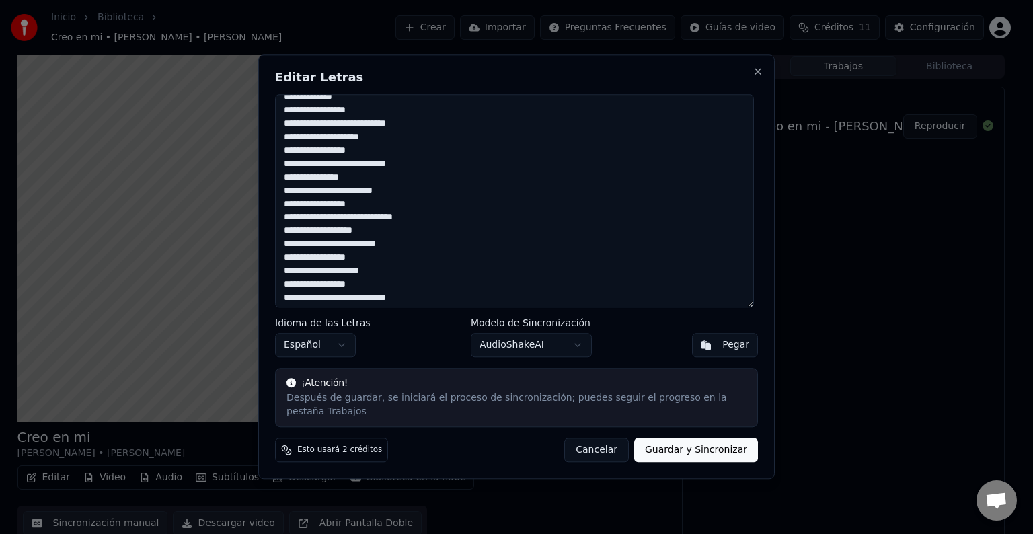
scroll to position [335, 0]
click at [371, 180] on textarea at bounding box center [514, 200] width 479 height 213
click at [366, 181] on textarea at bounding box center [514, 200] width 479 height 213
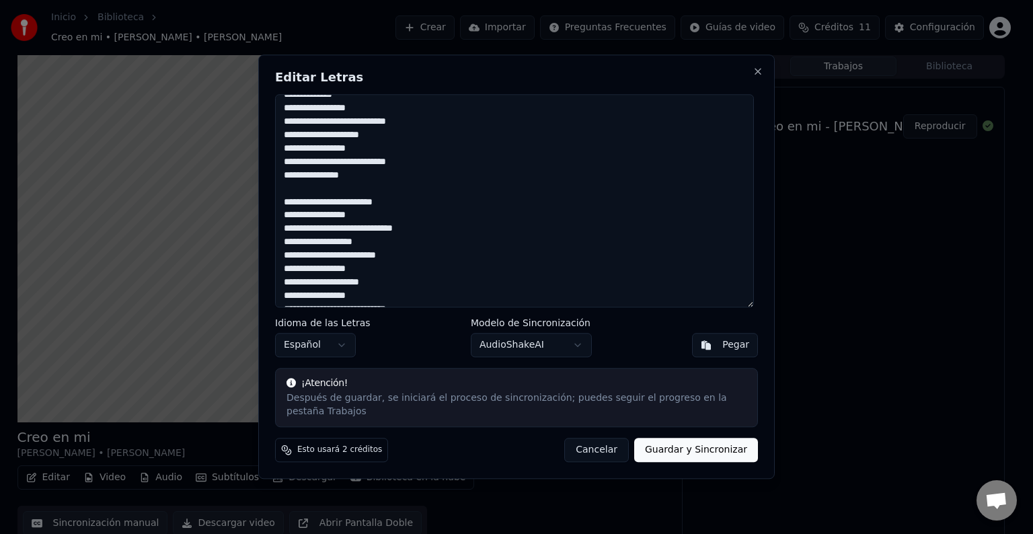
scroll to position [403, 0]
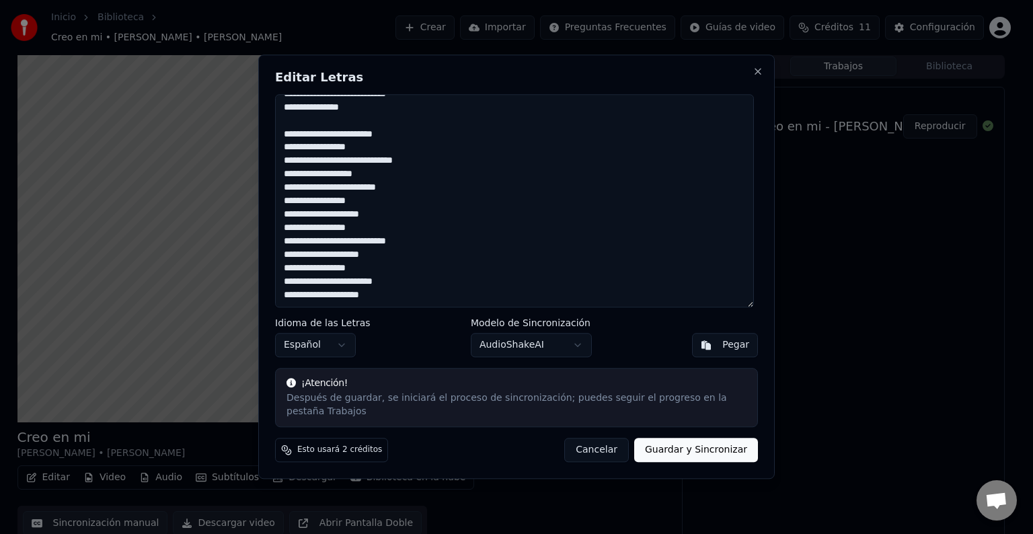
click at [421, 199] on textarea at bounding box center [514, 200] width 479 height 213
click at [386, 196] on textarea at bounding box center [514, 200] width 479 height 213
click at [419, 194] on textarea at bounding box center [514, 200] width 479 height 213
click at [401, 225] on textarea at bounding box center [514, 200] width 479 height 213
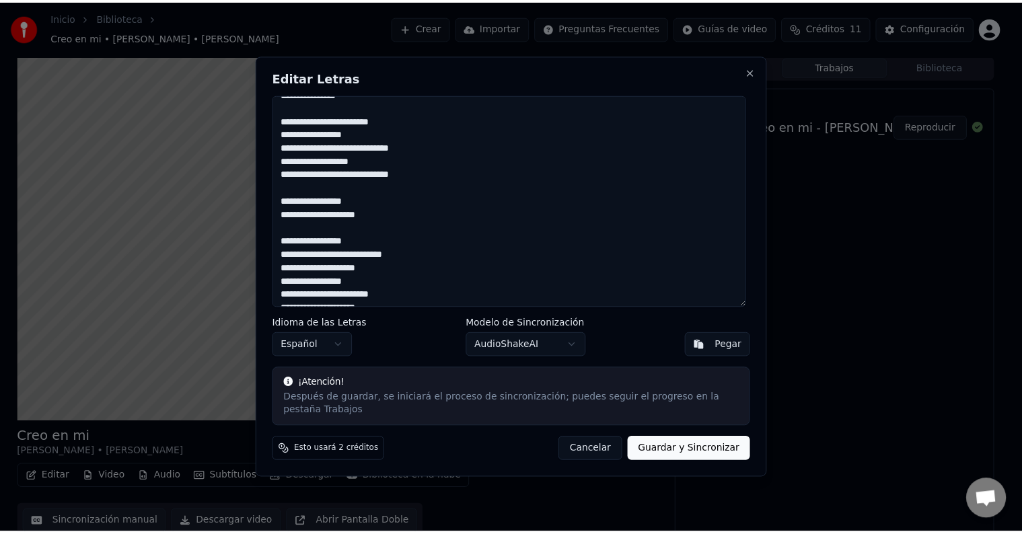
scroll to position [430, 0]
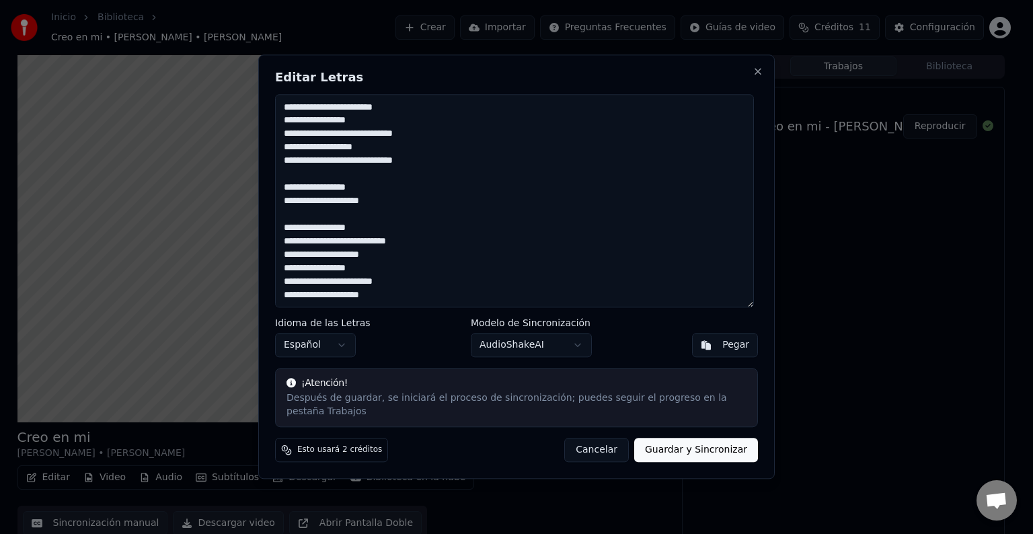
type textarea "**********"
click at [570, 351] on body "Inicio Biblioteca Creo en mi • [PERSON_NAME] • [PERSON_NAME] [PERSON_NAME] Impo…" at bounding box center [511, 266] width 1022 height 534
click at [694, 444] on button "Guardar y Sincronizar" at bounding box center [696, 451] width 124 height 24
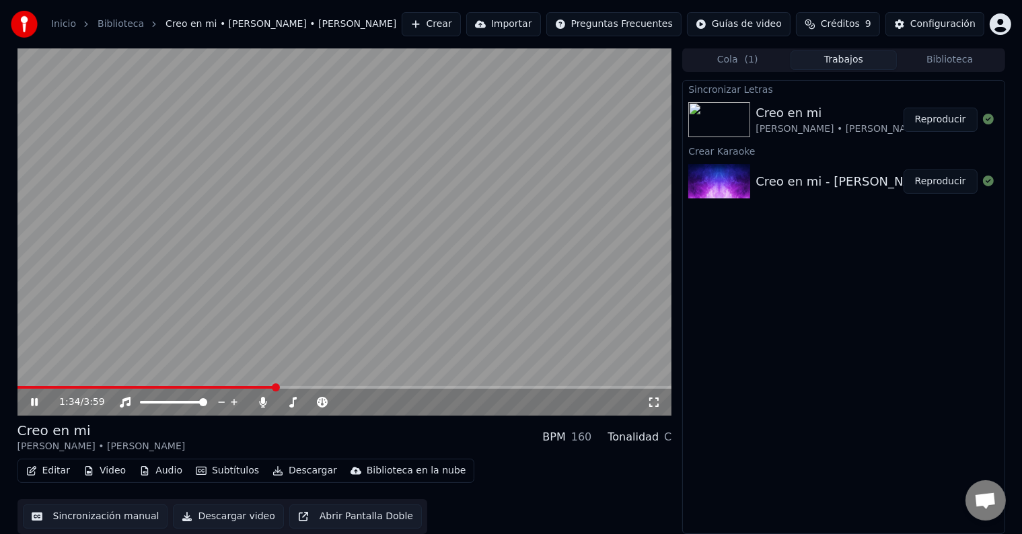
click at [654, 404] on icon at bounding box center [653, 402] width 13 height 11
click at [29, 400] on icon at bounding box center [44, 403] width 32 height 11
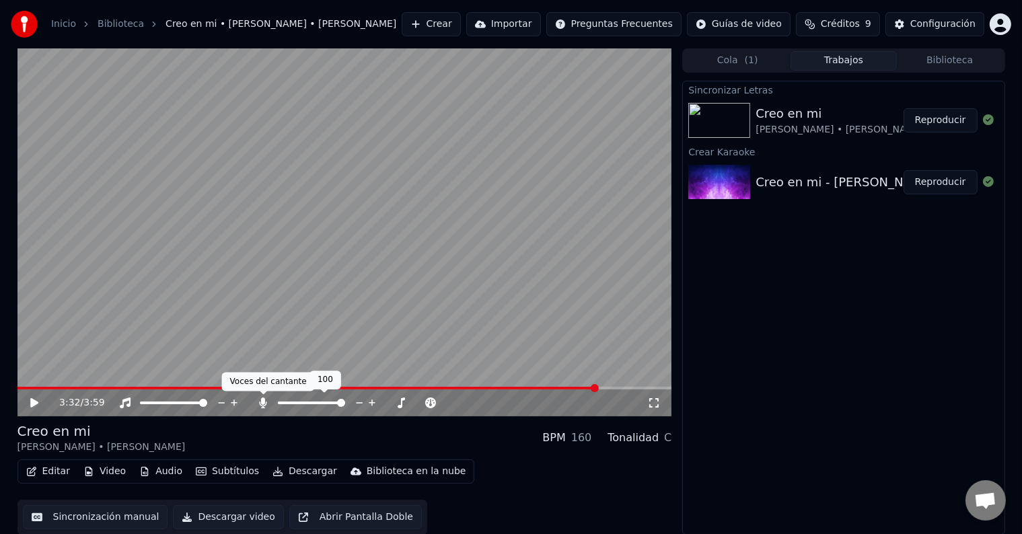
click at [261, 402] on icon at bounding box center [262, 403] width 13 height 11
click at [221, 517] on button "Descargar video" at bounding box center [228, 517] width 110 height 24
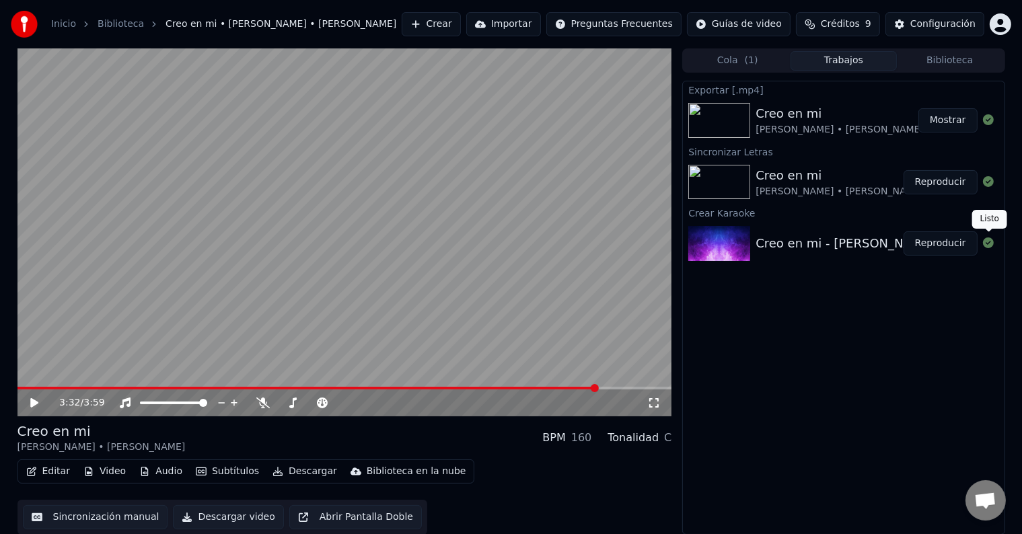
click at [989, 244] on icon at bounding box center [988, 243] width 11 height 11
click at [953, 123] on button "Mostrar" at bounding box center [947, 120] width 59 height 24
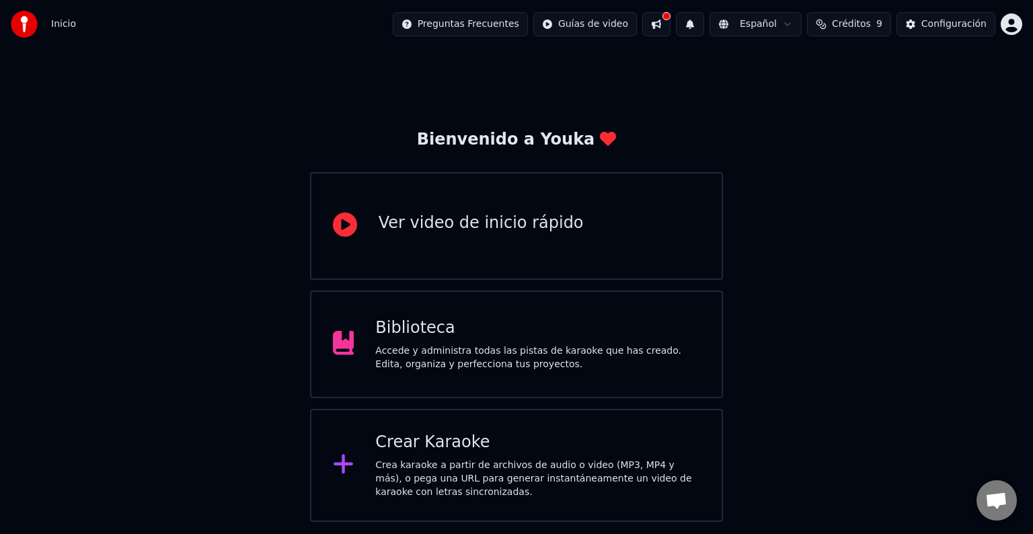
click at [511, 225] on div "Ver video de inicio rápido" at bounding box center [481, 224] width 205 height 22
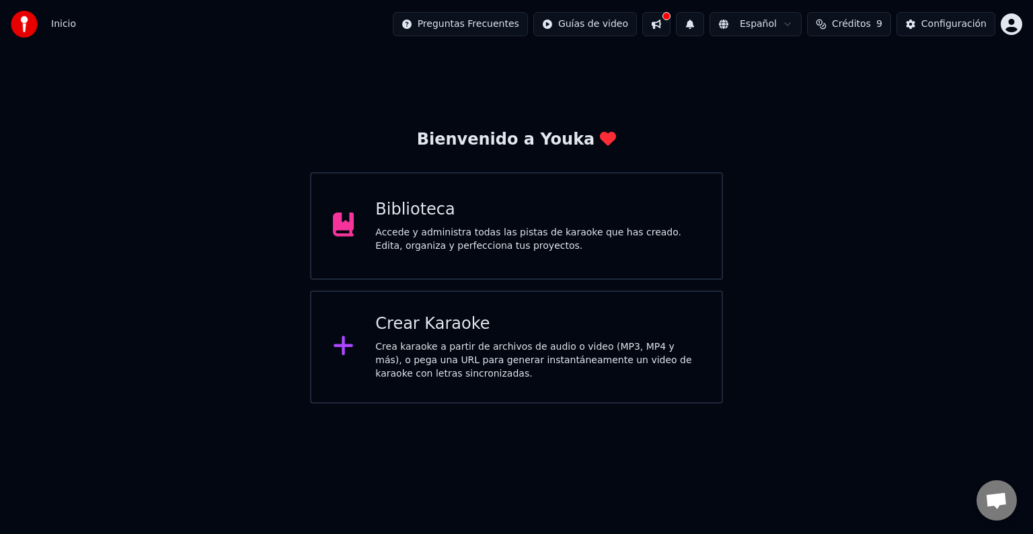
click at [671, 22] on button at bounding box center [657, 24] width 28 height 24
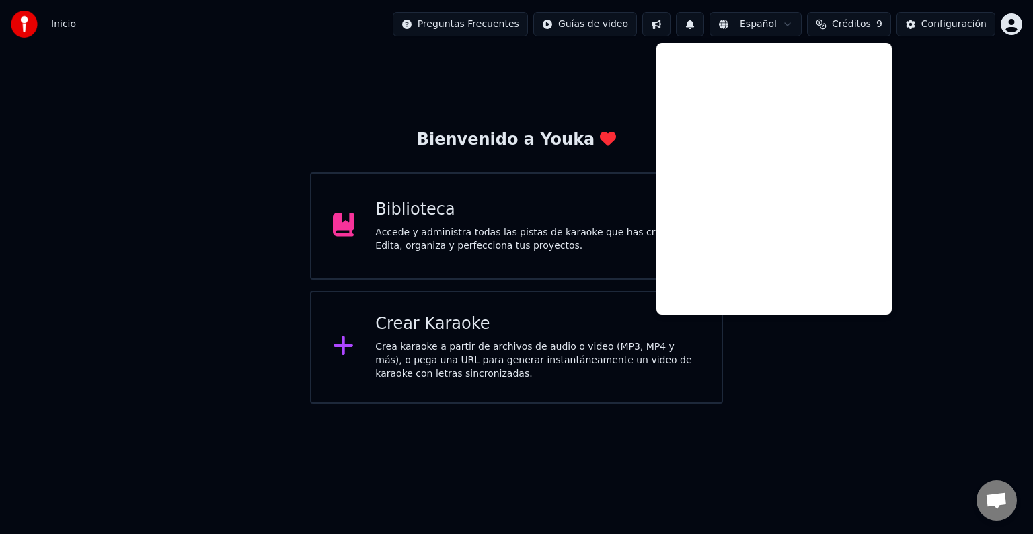
click at [671, 22] on button at bounding box center [657, 24] width 28 height 24
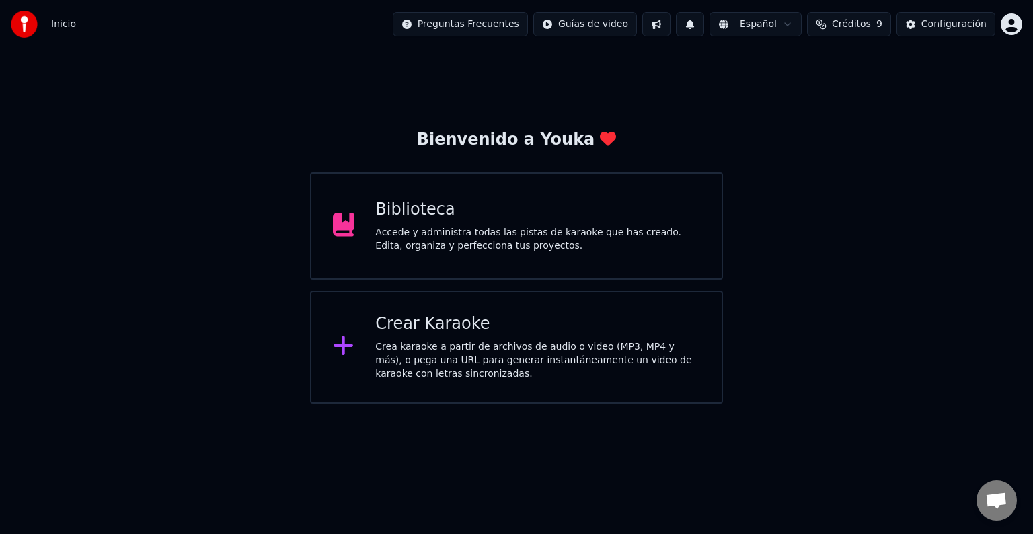
click at [870, 27] on span "Créditos" at bounding box center [851, 23] width 39 height 13
click at [789, 64] on th "Recargar" at bounding box center [785, 63] width 53 height 27
click at [795, 94] on td "15" at bounding box center [785, 89] width 53 height 24
click at [863, 128] on button "Actualizar" at bounding box center [856, 125] width 80 height 24
click at [902, 209] on div "Bienvenido a Youka Biblioteca Accede y administra todas las pistas de karaoke q…" at bounding box center [516, 225] width 1033 height 355
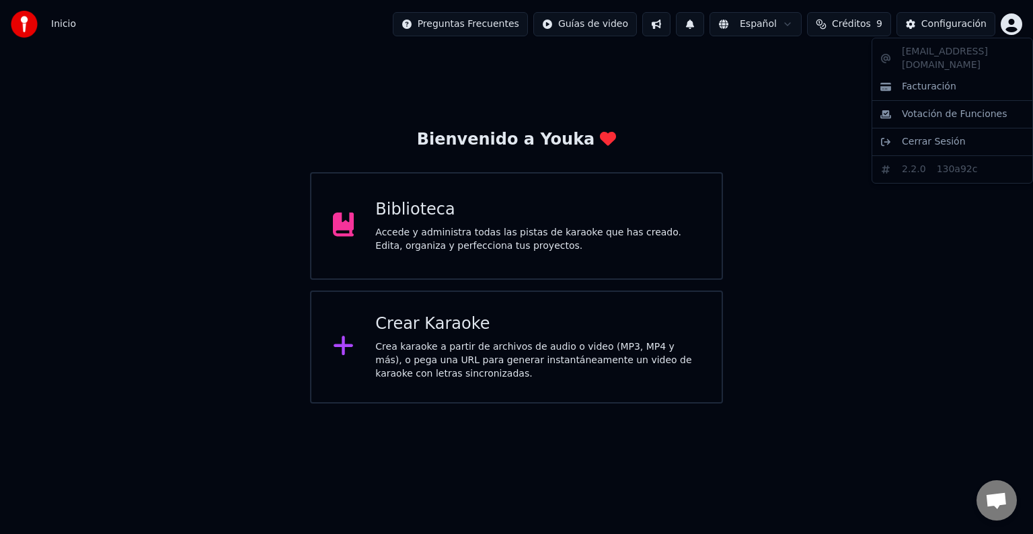
click at [1011, 18] on html "Inicio Preguntas Frecuentes Guías de video Español Créditos 9 Configuración Bie…" at bounding box center [516, 202] width 1033 height 404
click at [925, 80] on span "Facturación" at bounding box center [929, 86] width 55 height 13
click at [498, 23] on html "Inicio Preguntas Frecuentes Guías de video Español Créditos 9 Configuración Bie…" at bounding box center [516, 202] width 1033 height 404
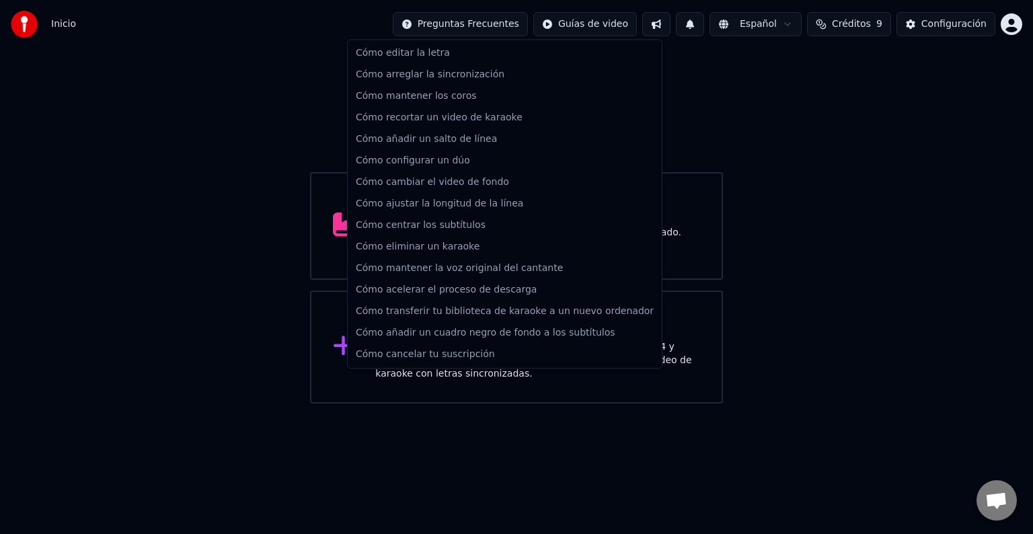
click at [841, 176] on html "Inicio Preguntas Frecuentes Guías de video Español Créditos 9 Configuración Bie…" at bounding box center [516, 202] width 1033 height 404
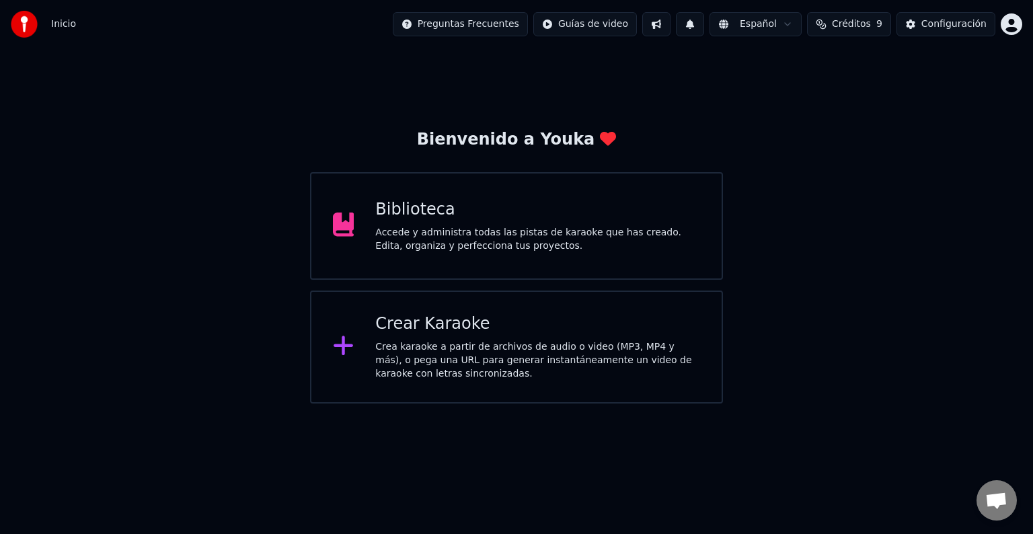
click at [32, 36] on img at bounding box center [24, 24] width 27 height 27
click at [28, 32] on img at bounding box center [24, 24] width 27 height 27
click at [1012, 26] on html "Inicio Preguntas Frecuentes Guías de video Español Créditos 9 Configuración Bie…" at bounding box center [516, 202] width 1033 height 404
click at [856, 26] on html "Inicio Preguntas Frecuentes Guías de video Español Créditos 9 Configuración Bie…" at bounding box center [516, 202] width 1033 height 404
click at [856, 26] on span "Créditos" at bounding box center [851, 23] width 39 height 13
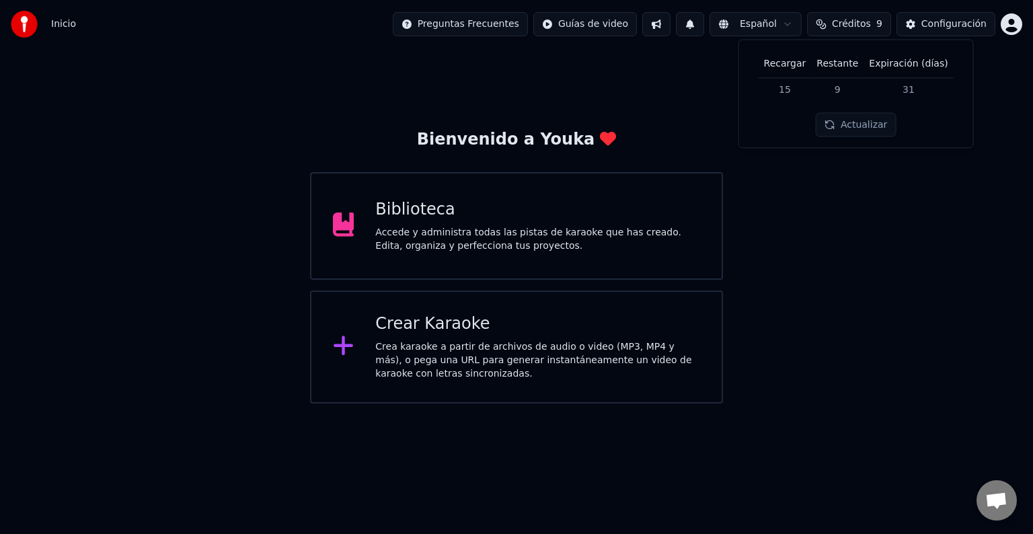
click at [702, 29] on button at bounding box center [690, 24] width 28 height 24
click at [919, 100] on div "Bienvenido a Youka Biblioteca Accede y administra todas las pistas de karaoke q…" at bounding box center [516, 225] width 1033 height 355
click at [945, 29] on div "Configuración" at bounding box center [954, 23] width 65 height 13
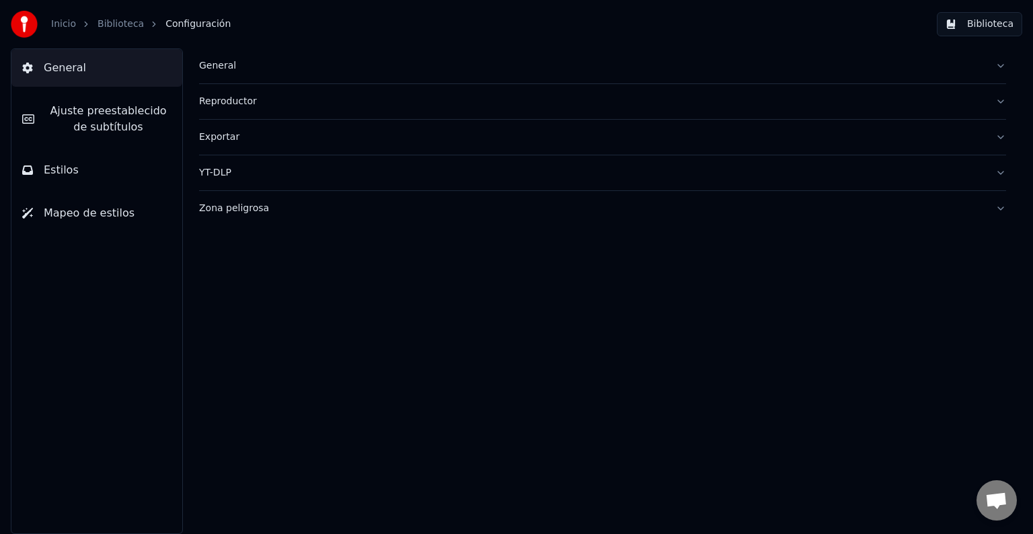
click at [58, 178] on button "Estilos" at bounding box center [96, 170] width 171 height 38
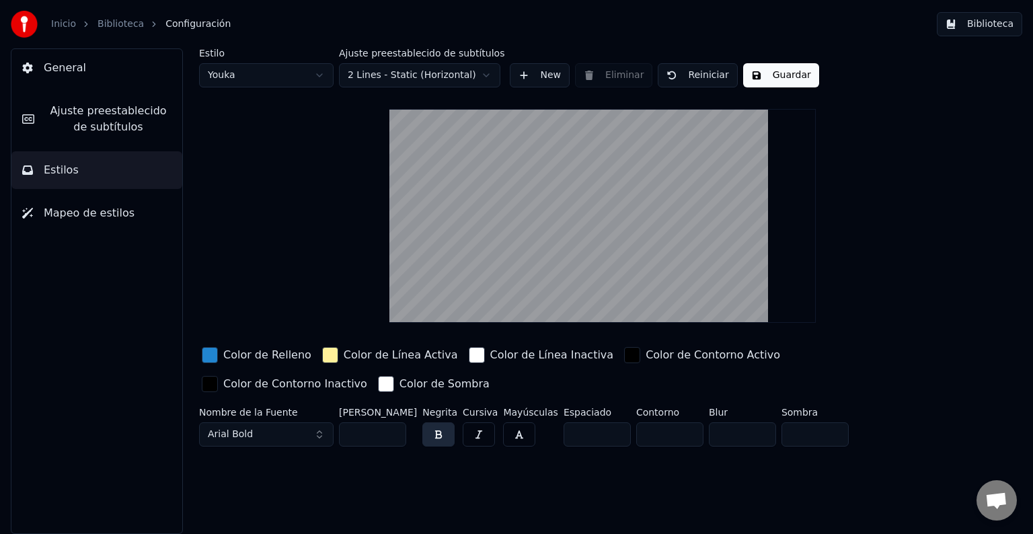
click at [72, 215] on span "Mapeo de estilos" at bounding box center [89, 213] width 91 height 16
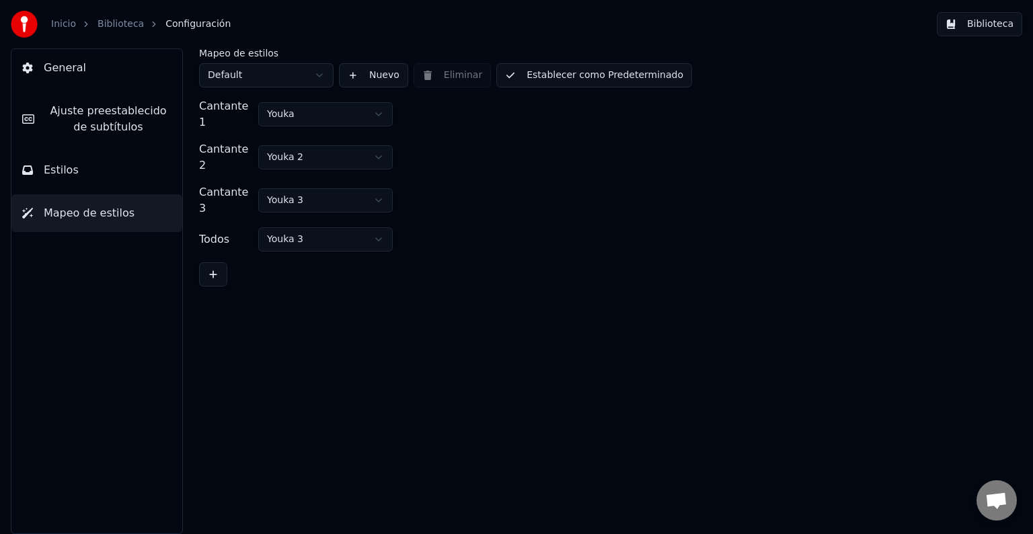
click at [75, 73] on span "General" at bounding box center [65, 68] width 42 height 16
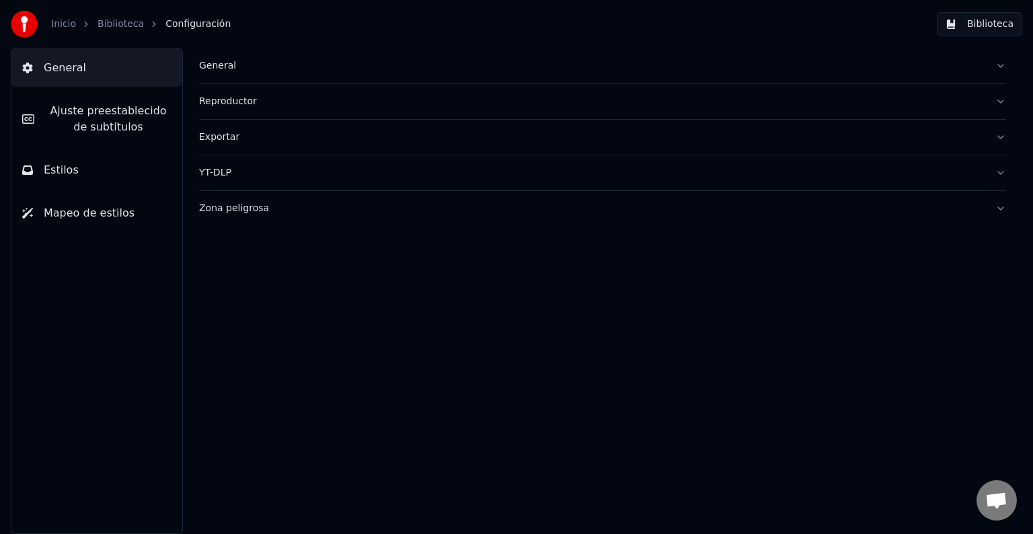
click at [62, 20] on link "Inicio" at bounding box center [63, 23] width 25 height 13
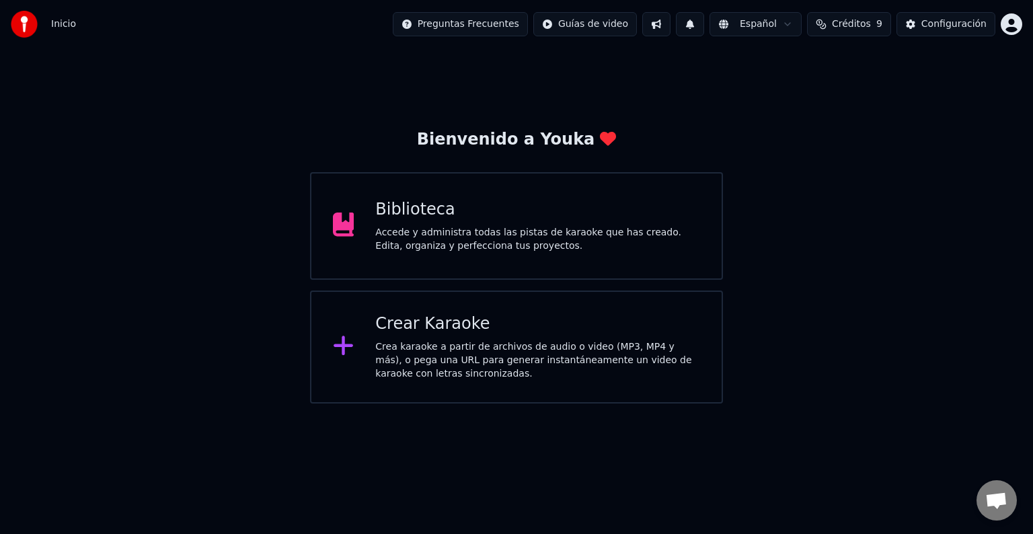
click at [1011, 28] on html "Inicio Preguntas Frecuentes Guías de video Español Créditos 9 Configuración Bie…" at bounding box center [516, 202] width 1033 height 404
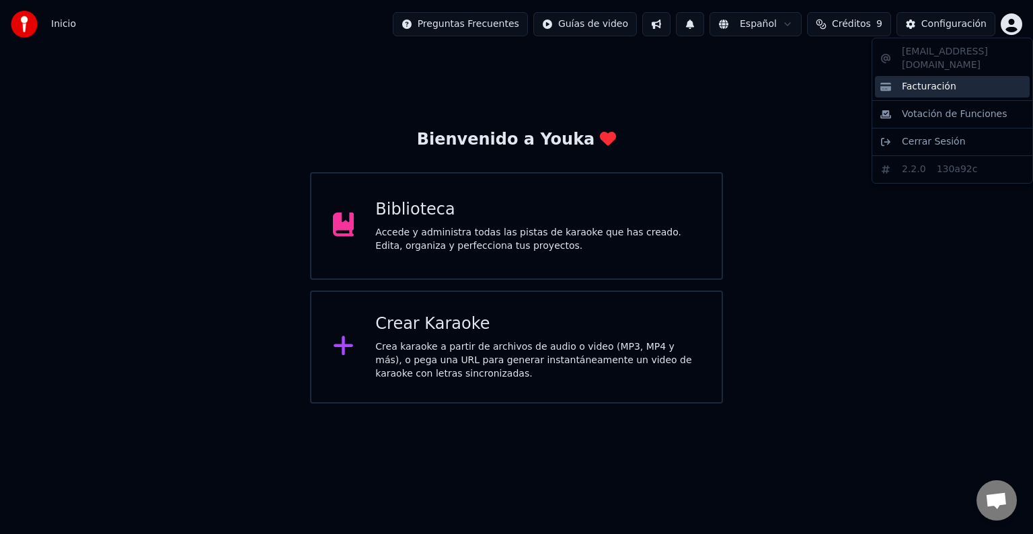
click at [939, 80] on span "Facturación" at bounding box center [929, 86] width 55 height 13
click at [1007, 23] on html "Inicio Preguntas Frecuentes Guías de video Español Créditos 9 Configuración Bie…" at bounding box center [516, 202] width 1033 height 404
click at [920, 80] on span "Facturación" at bounding box center [929, 86] width 55 height 13
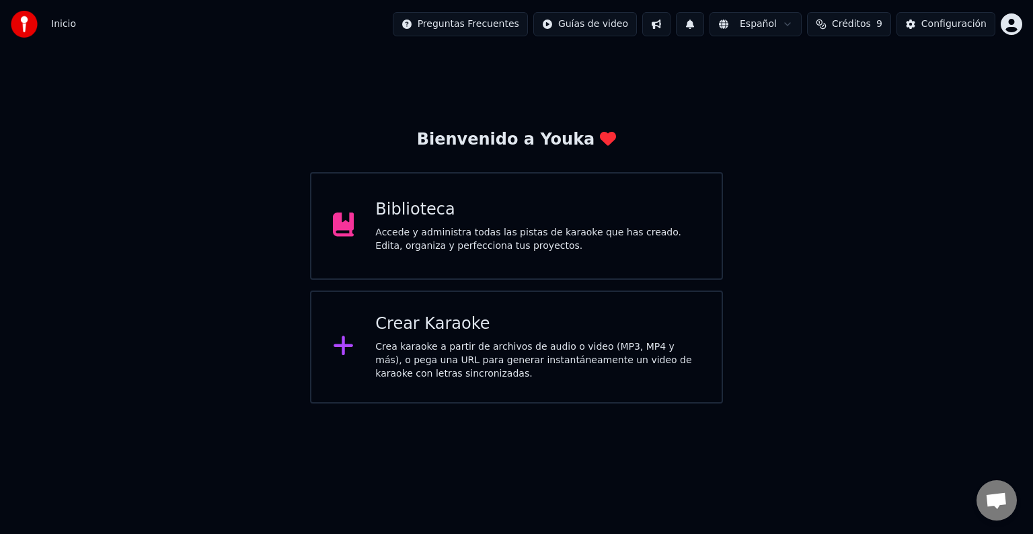
click at [853, 27] on span "Créditos" at bounding box center [851, 23] width 39 height 13
click at [845, 124] on button "Actualizar" at bounding box center [856, 125] width 80 height 24
click at [797, 95] on td "15" at bounding box center [785, 89] width 53 height 24
drag, startPoint x: 840, startPoint y: 92, endPoint x: 935, endPoint y: 83, distance: 95.9
click at [935, 83] on tr "15 9 31" at bounding box center [856, 89] width 195 height 24
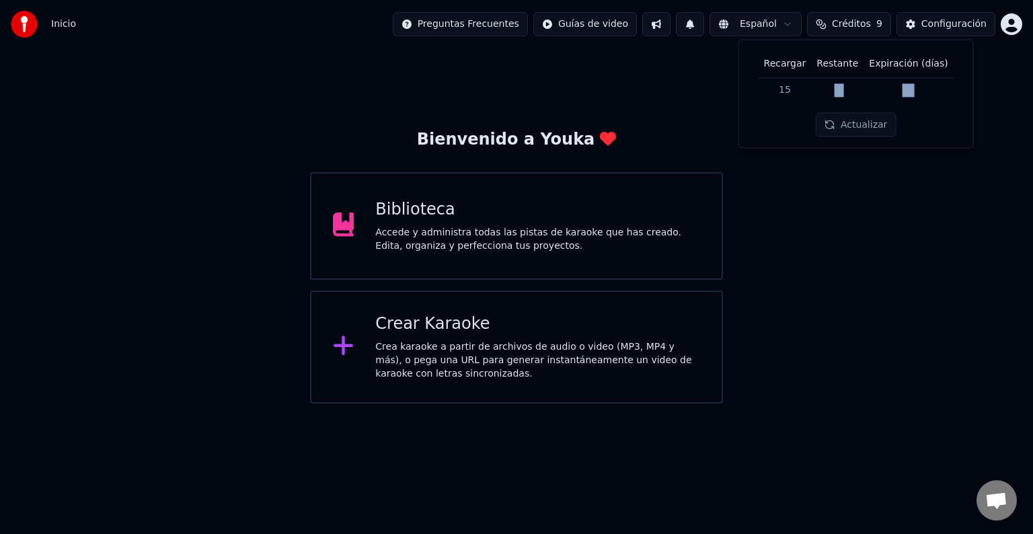
click at [935, 83] on td "31" at bounding box center [908, 89] width 89 height 24
click at [907, 69] on th "Expiración (días)" at bounding box center [908, 63] width 89 height 27
drag, startPoint x: 829, startPoint y: 69, endPoint x: 794, endPoint y: 73, distance: 35.1
click at [794, 73] on tr "Recargar Restante Expiración (días)" at bounding box center [856, 63] width 195 height 27
click at [794, 73] on th "Recargar" at bounding box center [785, 63] width 53 height 27
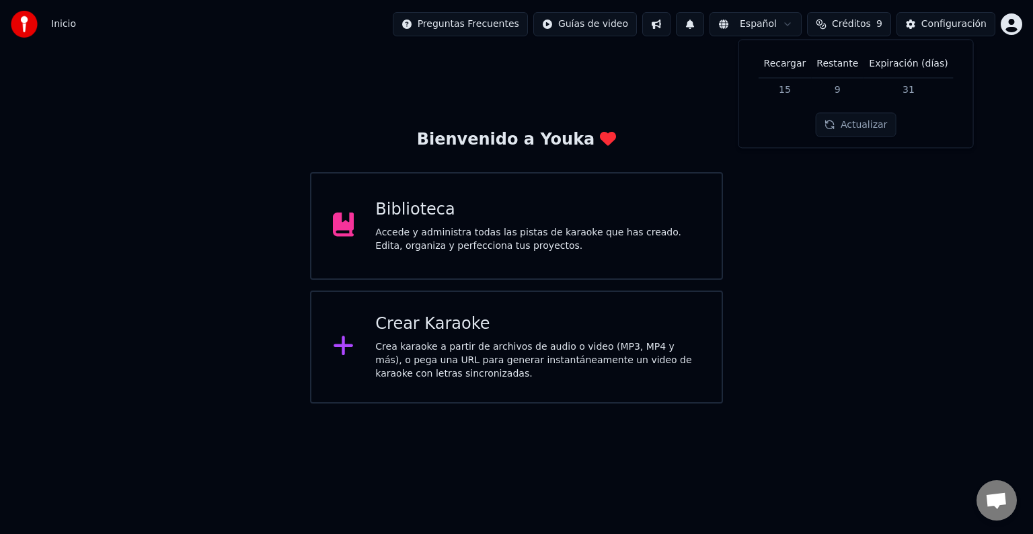
click at [794, 94] on td "15" at bounding box center [785, 89] width 53 height 24
click at [704, 26] on button at bounding box center [690, 24] width 28 height 24
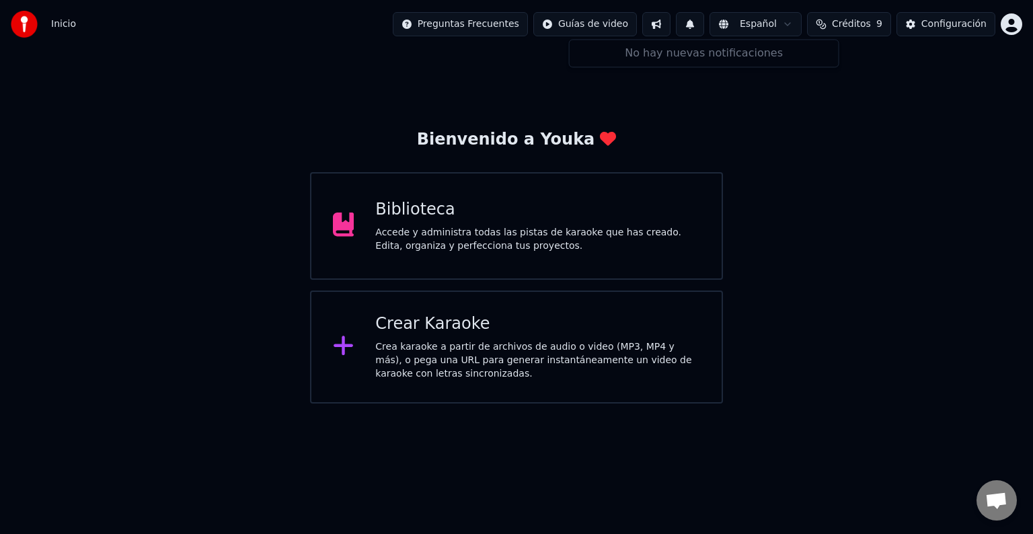
click at [704, 26] on button at bounding box center [690, 24] width 28 height 24
click at [998, 505] on span "Chat abierto" at bounding box center [997, 502] width 22 height 19
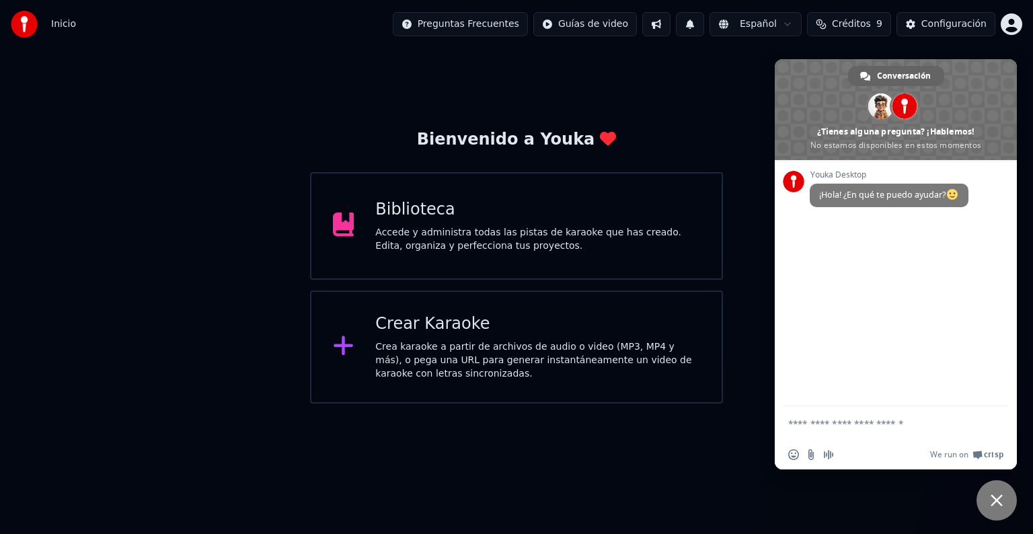
click at [863, 428] on textarea "Escribe aquí tu mensaje..." at bounding box center [883, 423] width 188 height 34
type textarea "**********"
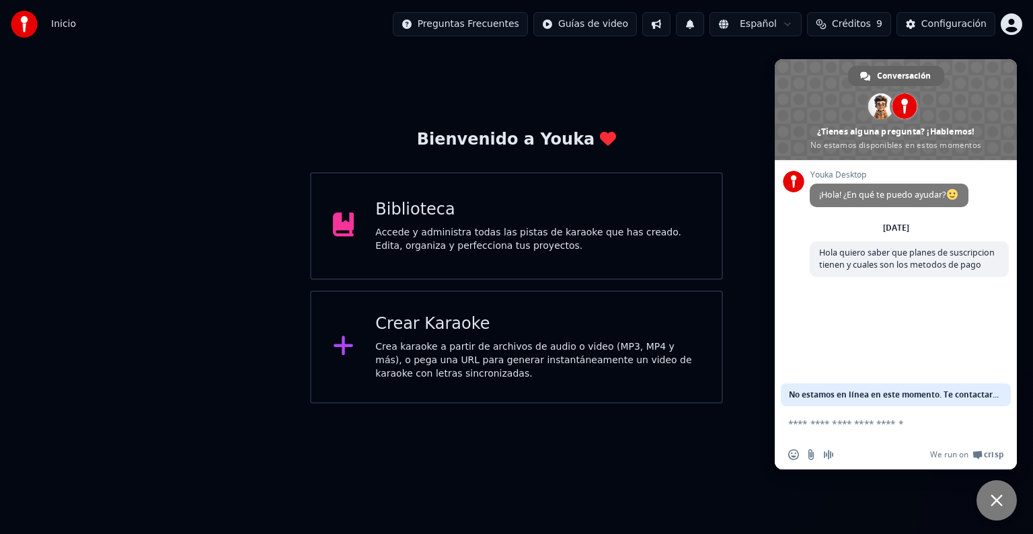
click at [704, 114] on div "Bienvenido a Youka Biblioteca Accede y administra todas las pistas de karaoke q…" at bounding box center [516, 225] width 1033 height 355
click at [620, 404] on html "Inicio Preguntas Frecuentes Guías de video Español Créditos 9 Configuración Bie…" at bounding box center [516, 202] width 1033 height 404
click at [994, 505] on span "Cerrar el chat" at bounding box center [997, 501] width 12 height 12
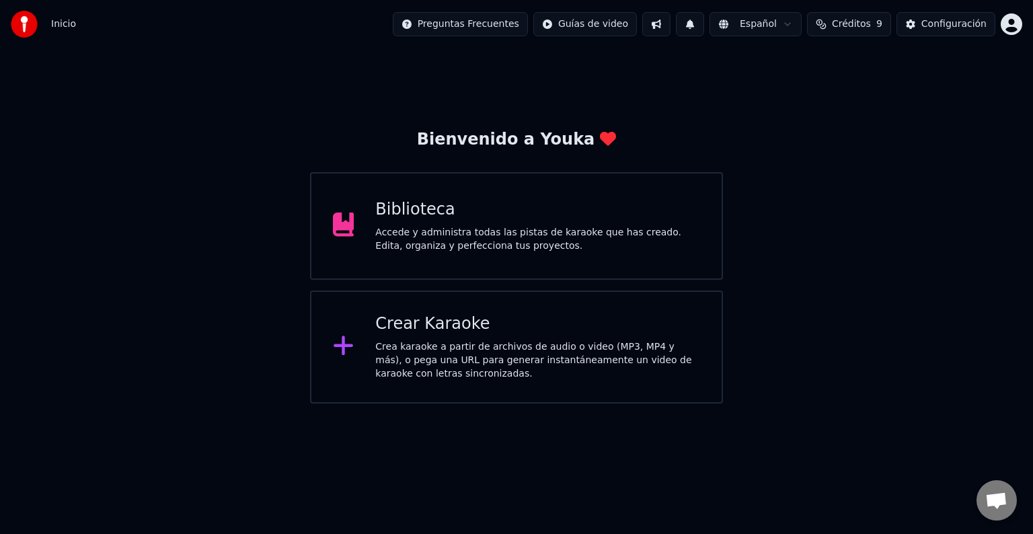
click at [452, 220] on div "Biblioteca" at bounding box center [537, 210] width 325 height 22
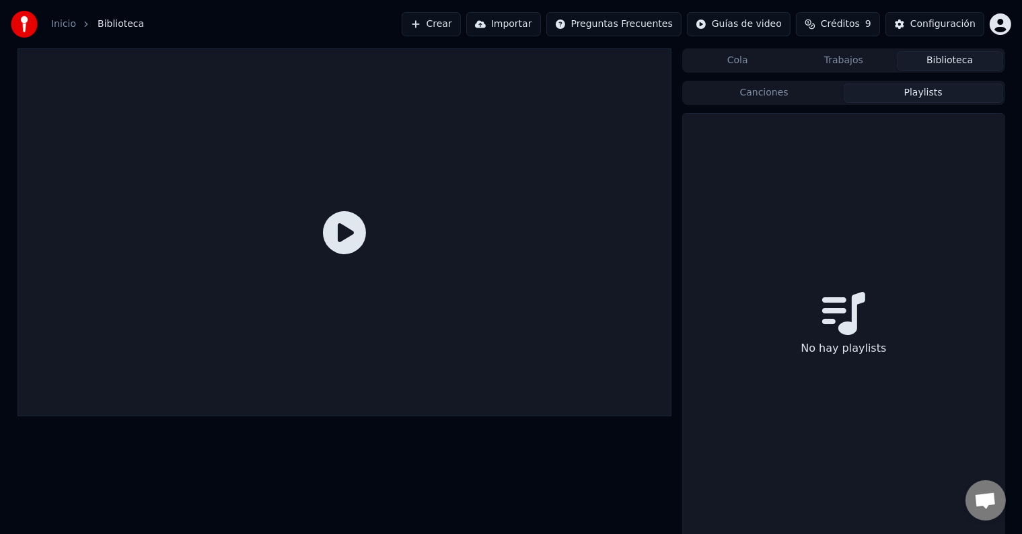
click at [920, 92] on button "Playlists" at bounding box center [923, 93] width 159 height 20
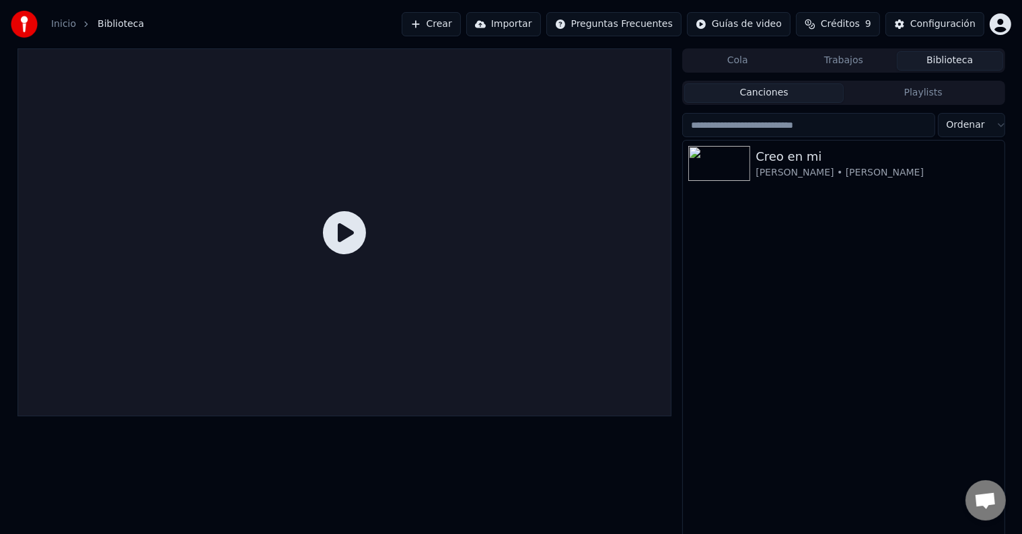
click at [801, 96] on button "Canciones" at bounding box center [763, 93] width 159 height 20
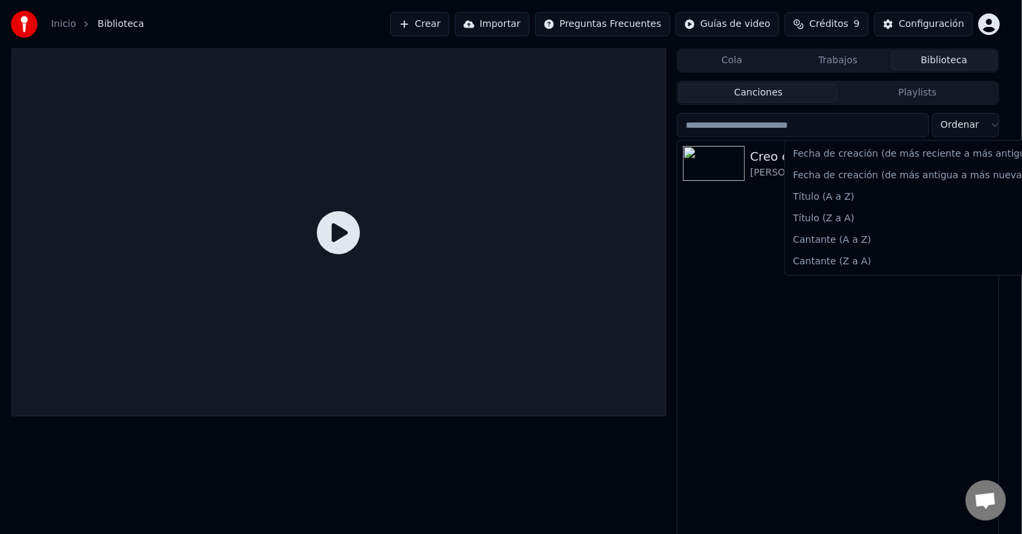
click at [980, 131] on html "Inicio Biblioteca Crear Importar Preguntas Frecuentes Guías de video Créditos 9…" at bounding box center [511, 267] width 1022 height 534
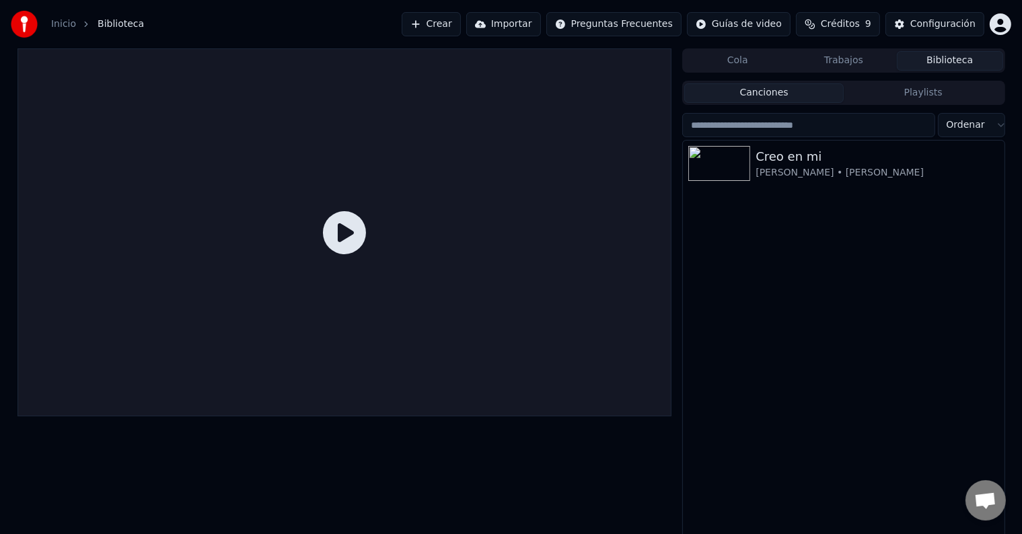
click at [980, 131] on html "Inicio Biblioteca Crear Importar Preguntas Frecuentes Guías de video Créditos 9…" at bounding box center [511, 267] width 1022 height 534
click at [632, 23] on html "Inicio Biblioteca Crear Importar Preguntas Frecuentes Guías de video Créditos 9…" at bounding box center [516, 267] width 1033 height 534
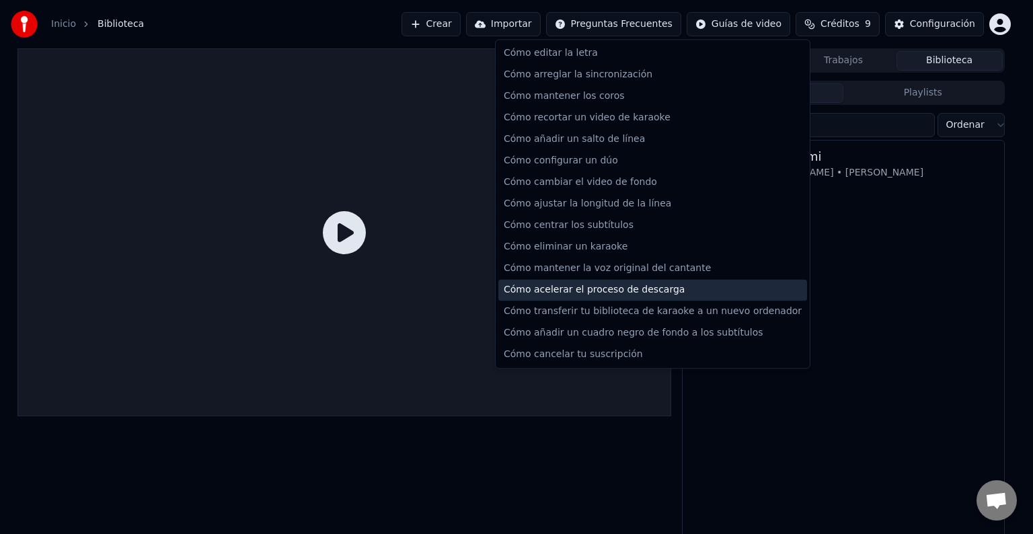
click at [574, 291] on div "Cómo acelerar el proceso de descarga" at bounding box center [653, 290] width 309 height 22
